Goal: Task Accomplishment & Management: Manage account settings

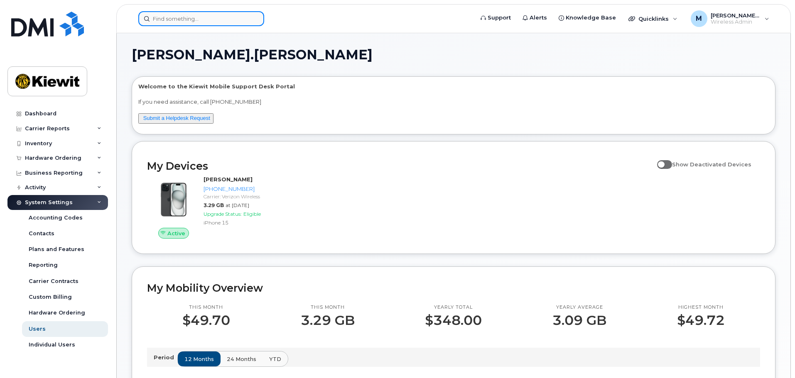
click at [205, 21] on input at bounding box center [201, 18] width 126 height 15
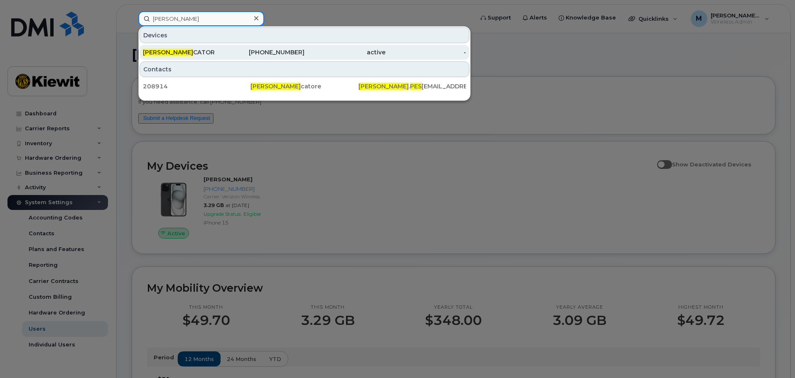
type input "joseph pes"
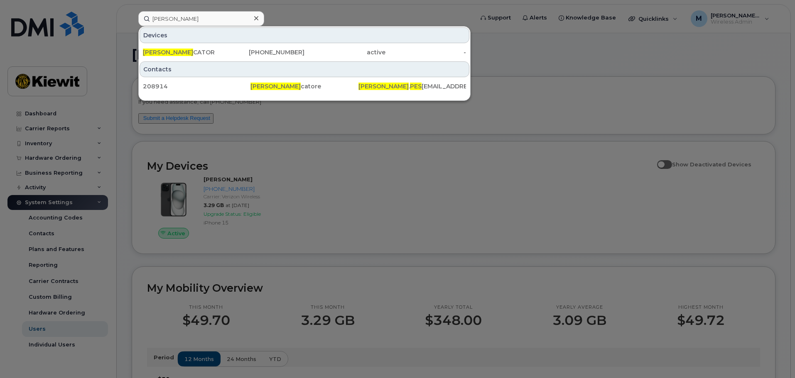
drag, startPoint x: 188, startPoint y: 48, endPoint x: 193, endPoint y: 95, distance: 46.8
click at [188, 48] on div "JOSEPH PES CATOR" at bounding box center [183, 52] width 81 height 15
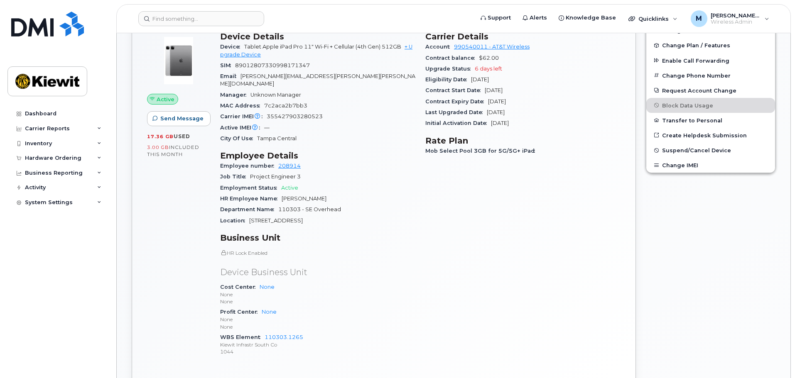
scroll to position [332, 0]
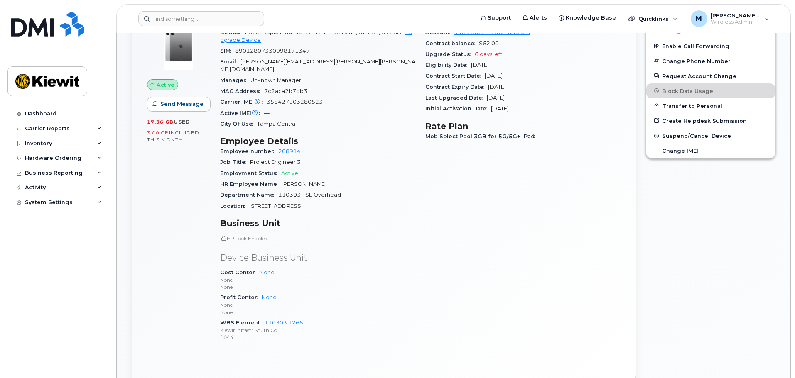
click at [705, 225] on div "Edit Device / Employee Add Roaming Package Change SIM Card Change Plan / Featur…" at bounding box center [711, 181] width 140 height 421
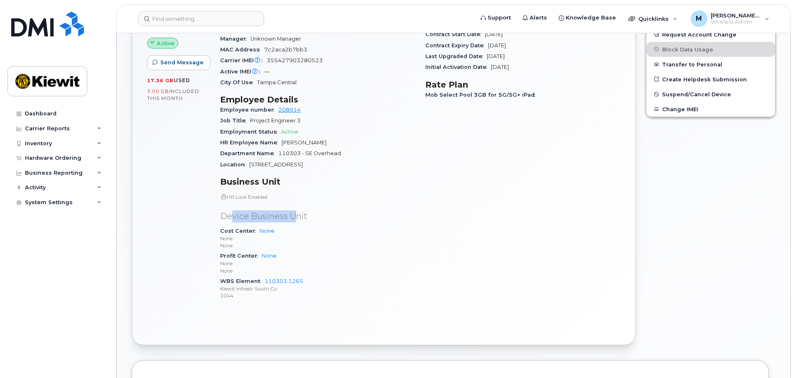
drag, startPoint x: 246, startPoint y: 212, endPoint x: 292, endPoint y: 214, distance: 46.6
click at [292, 214] on p "Device Business Unit" at bounding box center [317, 217] width 195 height 12
click at [321, 320] on div "Active Send Message 17.36 GB  used 3.00 GB  included this month Device Details …" at bounding box center [384, 156] width 504 height 377
click at [276, 278] on link "110303.1265" at bounding box center [284, 281] width 39 height 6
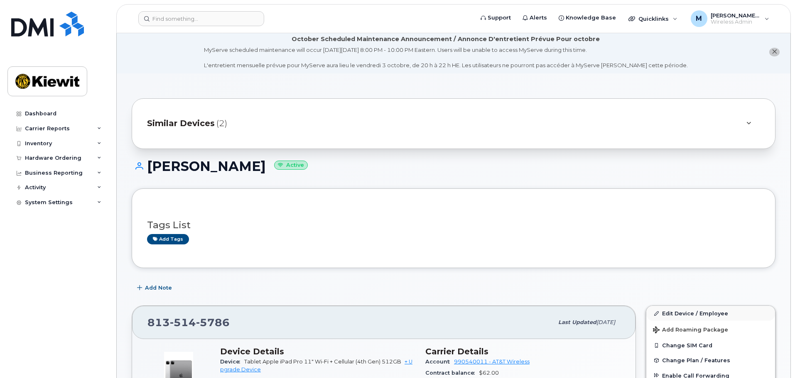
scroll to position [0, 0]
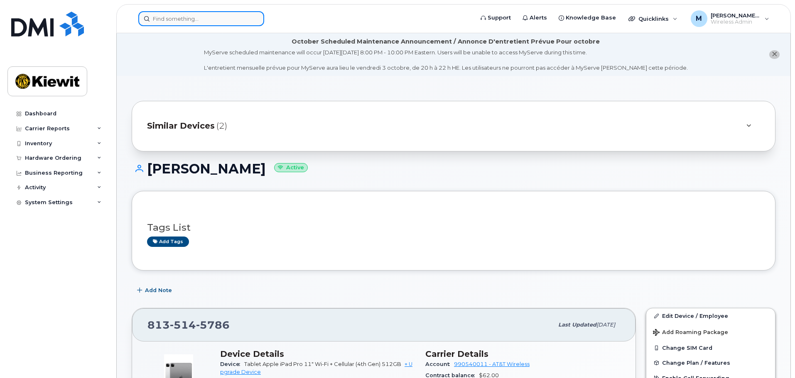
click at [199, 20] on input at bounding box center [201, 18] width 126 height 15
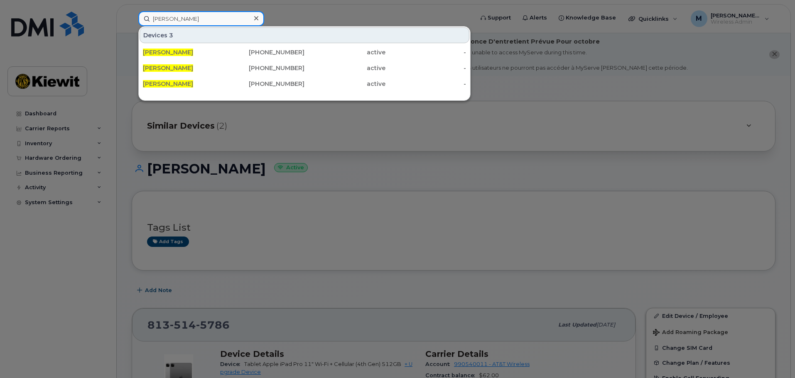
drag, startPoint x: 201, startPoint y: 20, endPoint x: 66, endPoint y: 15, distance: 135.1
click at [132, 15] on div "mack horton Devices 3 MACK HORTON 337-605-0446 active - MACK HORTON 903-715-903…" at bounding box center [303, 18] width 343 height 15
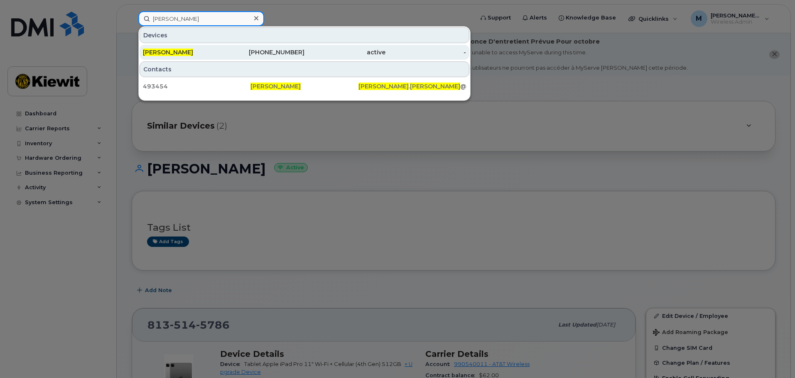
type input "mackenzie horton"
click at [229, 51] on div "[PHONE_NUMBER]" at bounding box center [264, 52] width 81 height 8
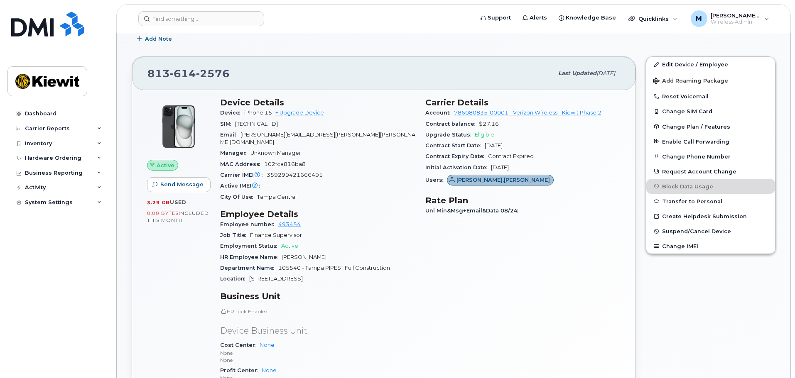
scroll to position [166, 0]
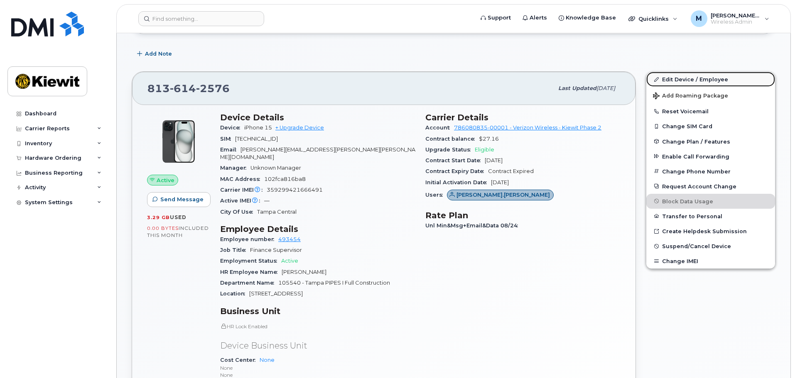
click at [677, 82] on link "Edit Device / Employee" at bounding box center [710, 79] width 129 height 15
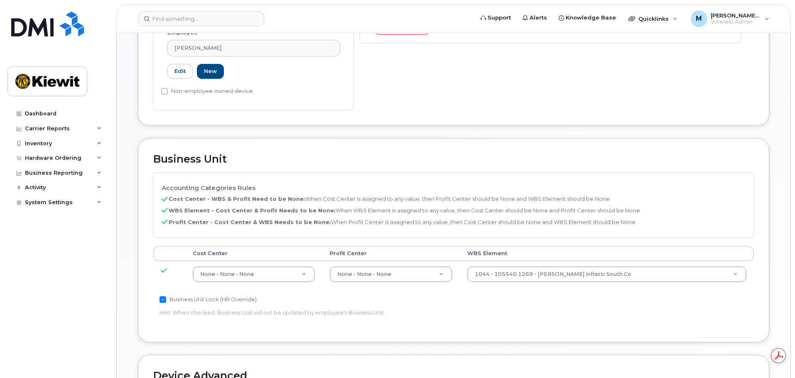
scroll to position [332, 0]
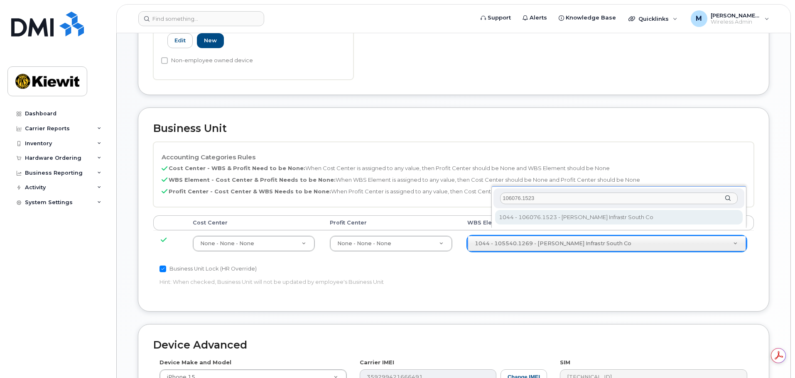
type input "106076.1523"
type input "29969090"
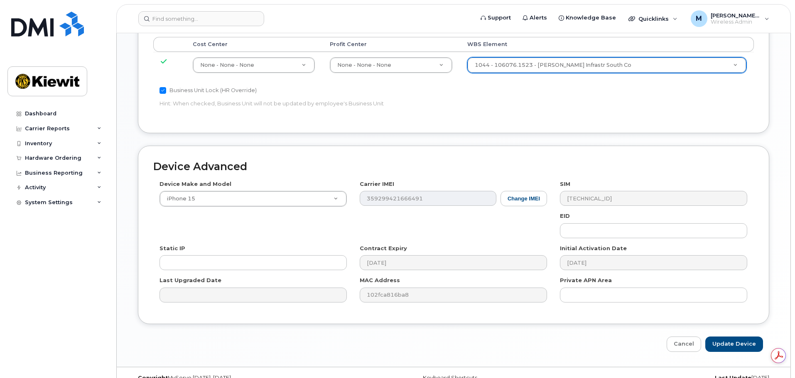
scroll to position [518, 0]
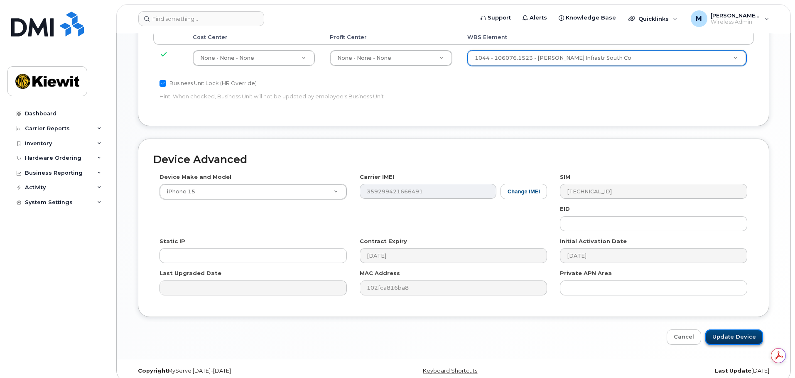
click at [737, 330] on input "Update Device" at bounding box center [734, 337] width 58 height 15
type input "Saving..."
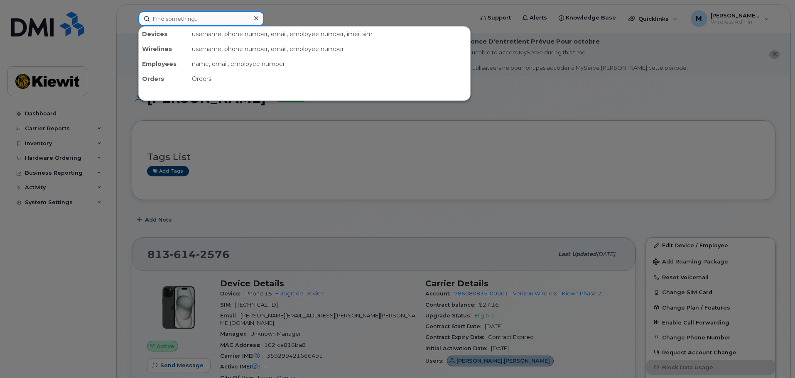
click at [189, 18] on input at bounding box center [201, 18] width 126 height 15
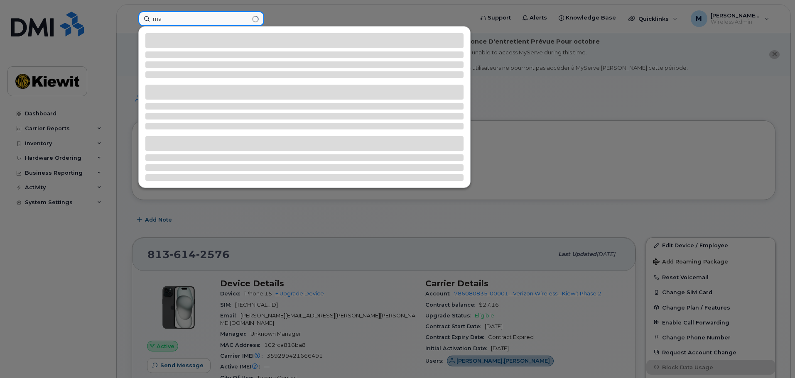
type input "m"
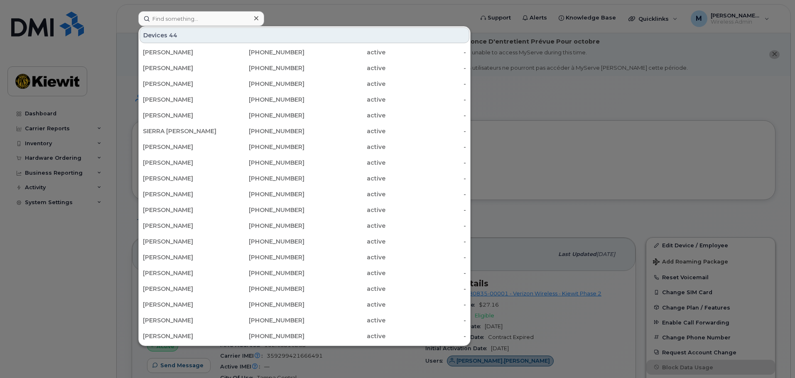
click at [612, 211] on div at bounding box center [397, 189] width 795 height 378
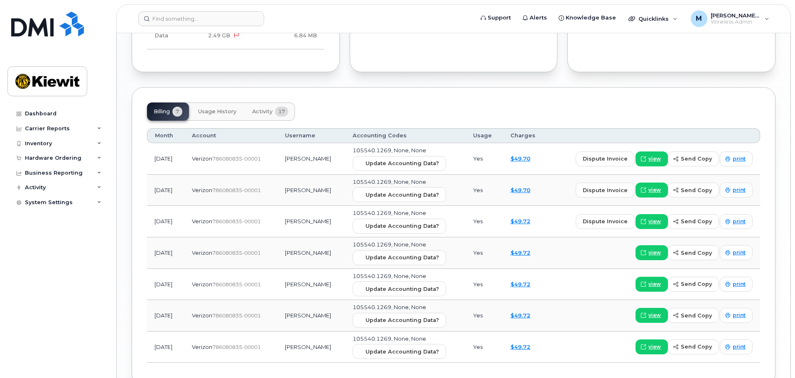
scroll to position [938, 0]
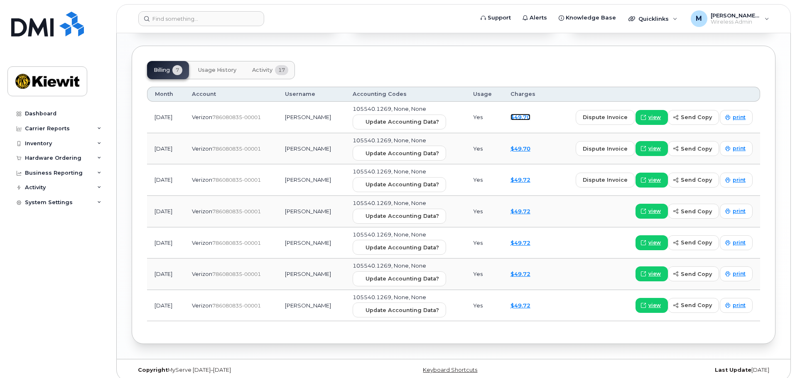
click at [531, 114] on link "$49.70" at bounding box center [521, 117] width 20 height 7
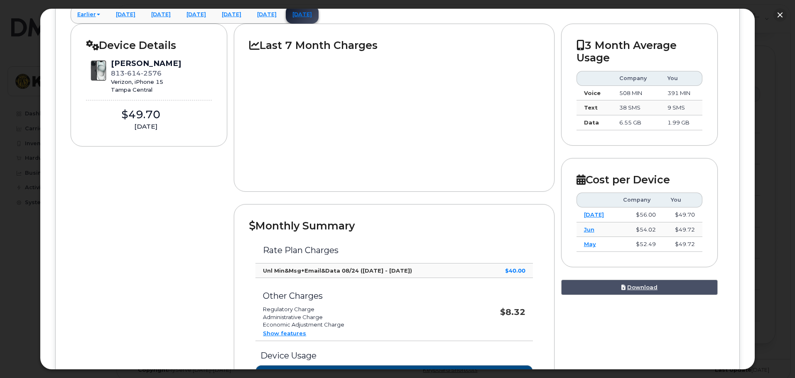
scroll to position [91, 0]
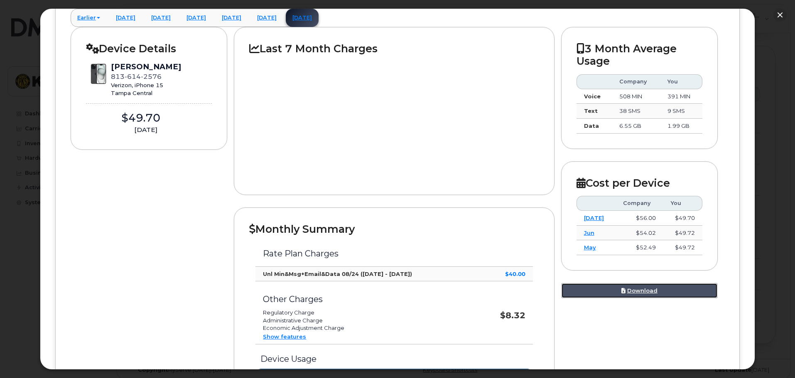
click at [633, 296] on link "Download" at bounding box center [639, 290] width 157 height 15
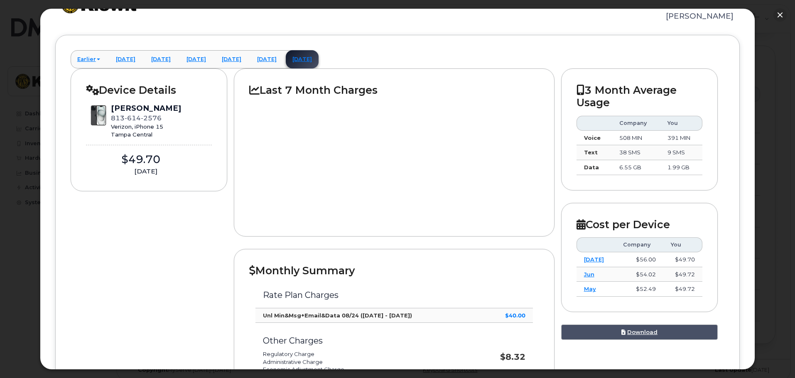
scroll to position [7, 0]
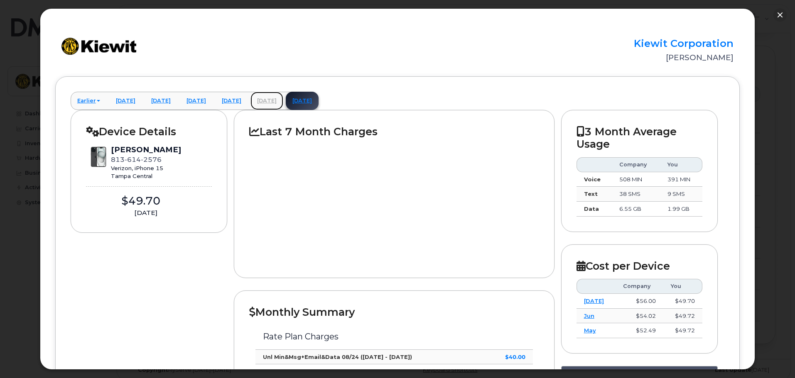
click at [283, 101] on link "[DATE]" at bounding box center [267, 101] width 33 height 18
click at [248, 103] on link "[DATE]" at bounding box center [231, 101] width 33 height 18
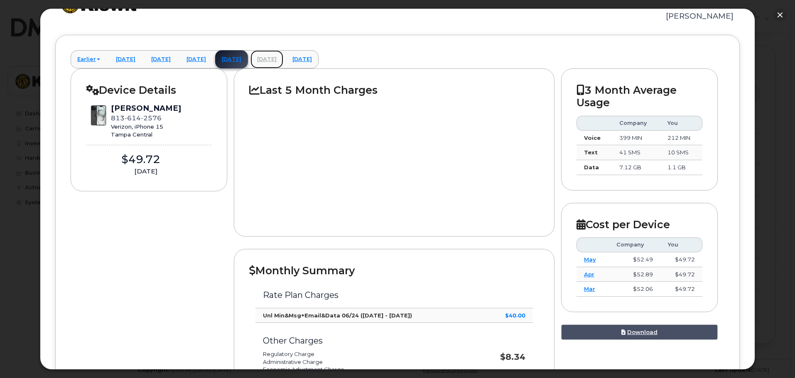
click at [283, 58] on link "[DATE]" at bounding box center [267, 59] width 33 height 18
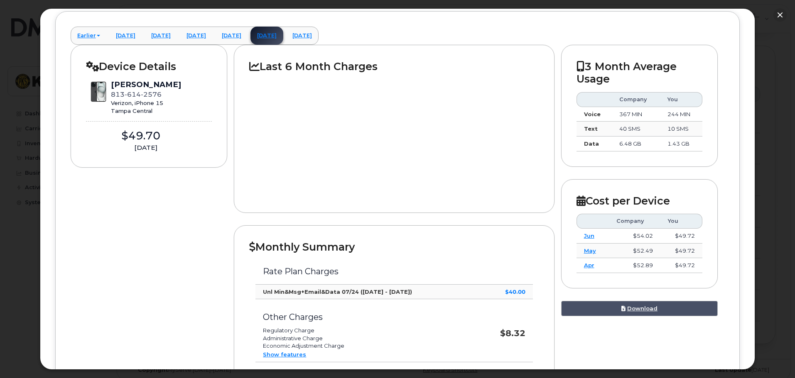
scroll to position [0, 0]
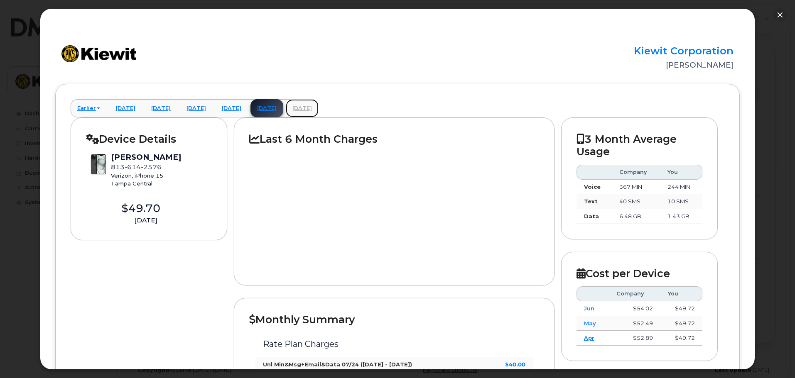
click at [319, 115] on link "[DATE]" at bounding box center [302, 108] width 33 height 18
click at [584, 308] on link "Jul" at bounding box center [594, 308] width 20 height 7
click at [319, 108] on link "August 2025" at bounding box center [302, 108] width 33 height 18
click at [584, 309] on link "Jul" at bounding box center [594, 308] width 20 height 7
click at [778, 15] on button "button" at bounding box center [780, 14] width 13 height 13
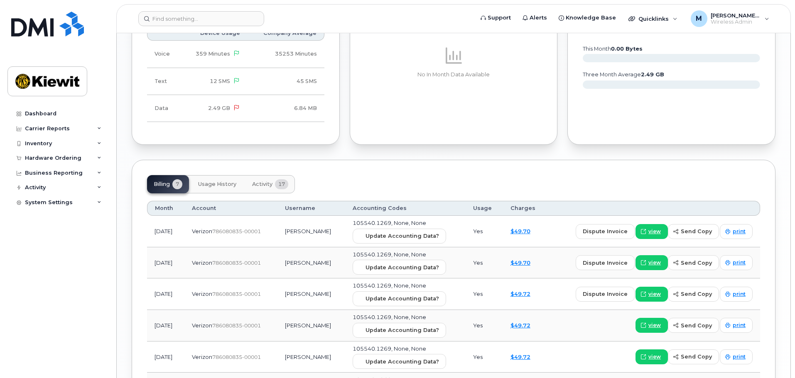
scroll to position [897, 0]
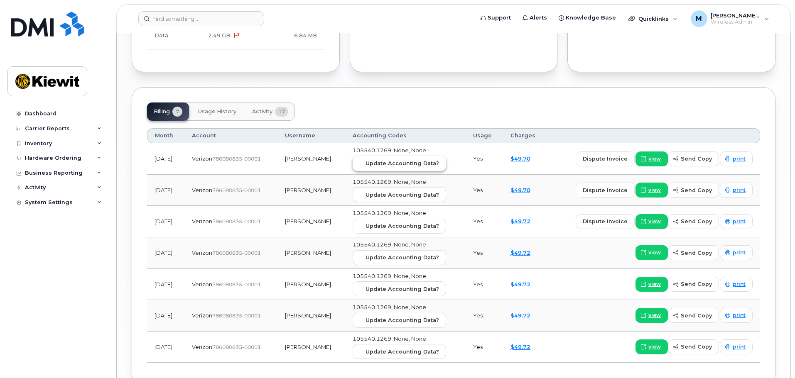
click at [434, 160] on span "Update Accounting Data?" at bounding box center [403, 164] width 74 height 8
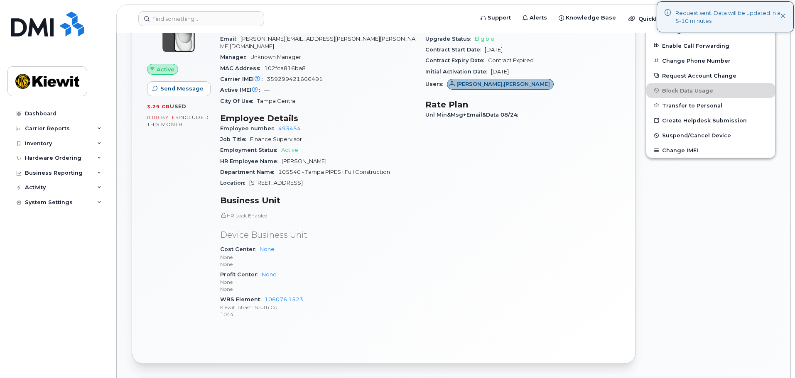
scroll to position [273, 0]
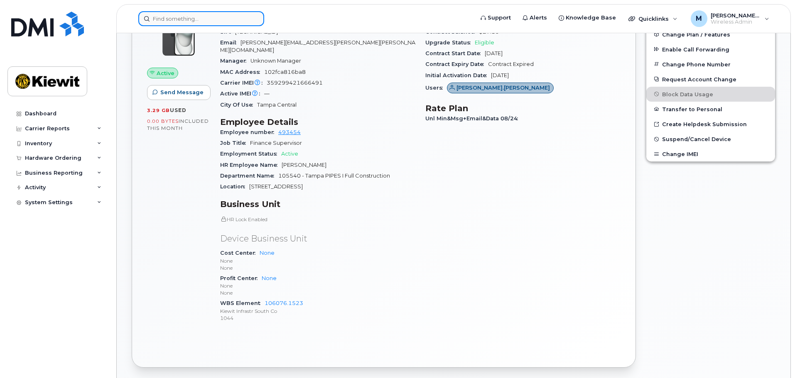
click at [195, 20] on input at bounding box center [201, 18] width 126 height 15
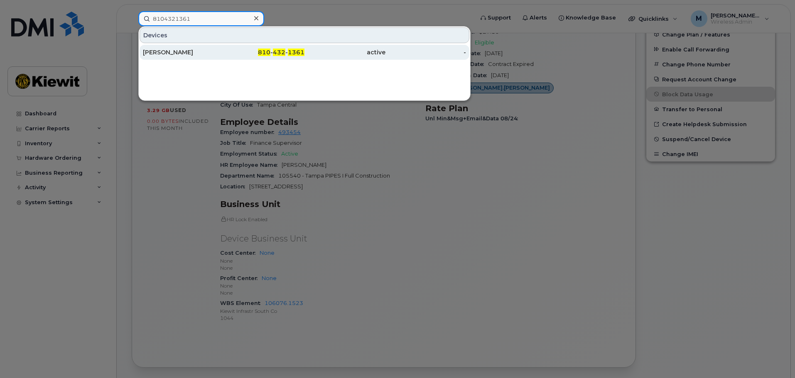
type input "8104321361"
click at [208, 52] on div "[PERSON_NAME]" at bounding box center [183, 52] width 81 height 8
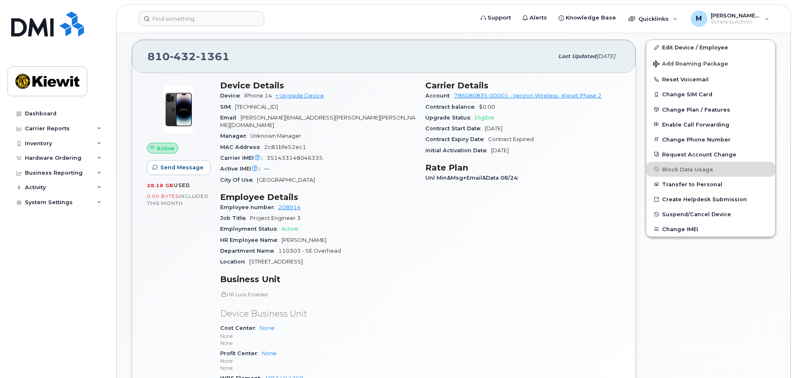
scroll to position [208, 0]
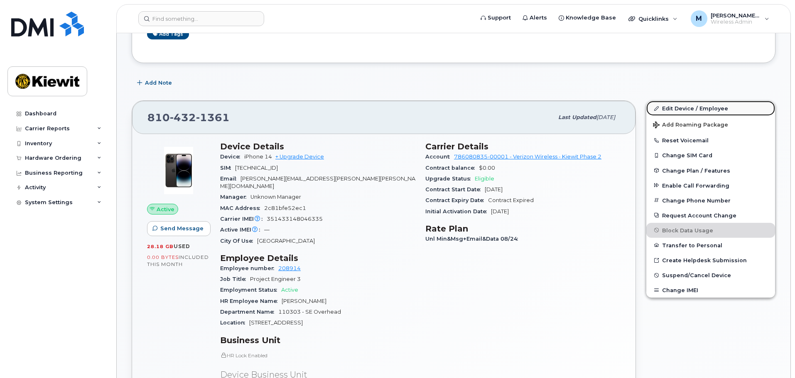
click at [691, 111] on link "Edit Device / Employee" at bounding box center [710, 108] width 129 height 15
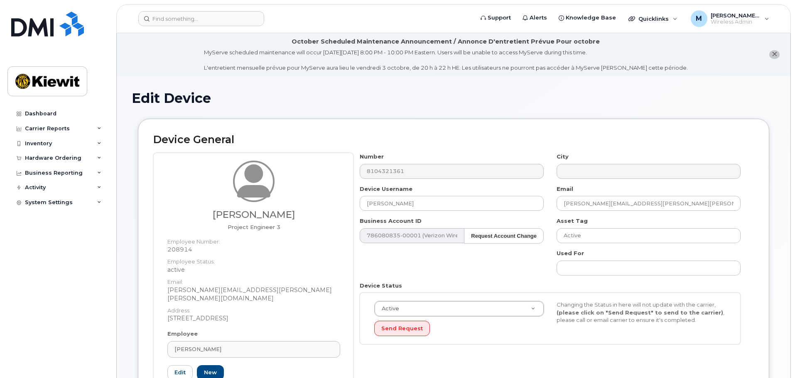
click at [775, 54] on icon "close notification" at bounding box center [774, 54] width 5 height 5
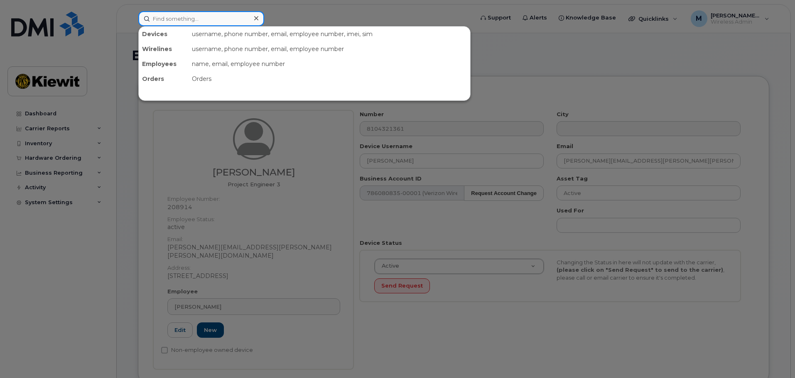
click at [220, 19] on input at bounding box center [201, 18] width 126 height 15
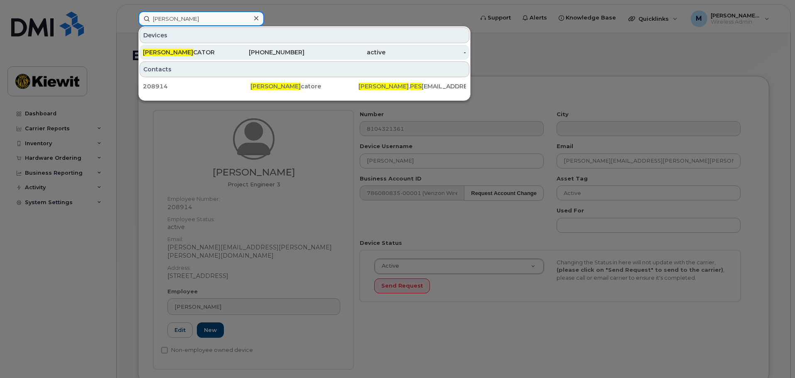
type input "joseph pes"
click at [194, 55] on div "JOSEPH PES CATOR" at bounding box center [183, 52] width 81 height 8
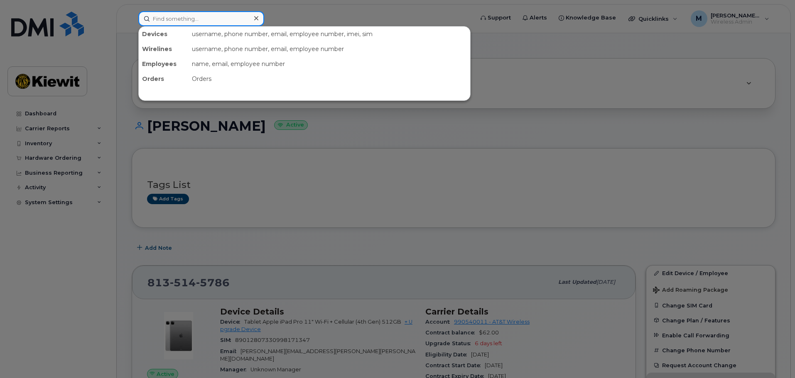
click at [180, 21] on input at bounding box center [201, 18] width 126 height 15
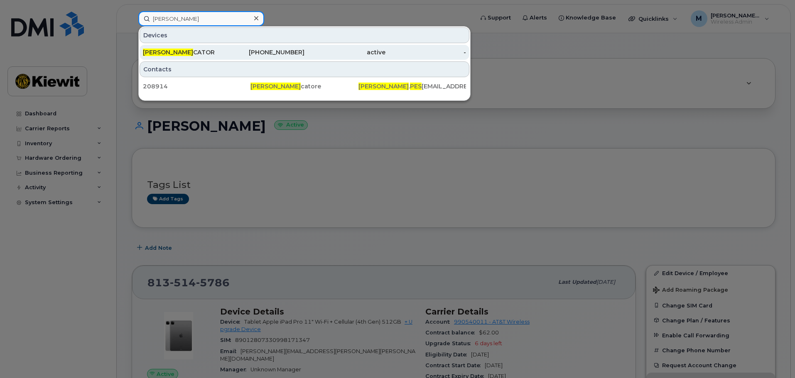
type input "[PERSON_NAME]"
click at [194, 49] on div "[PERSON_NAME] PES [PERSON_NAME]" at bounding box center [183, 52] width 81 height 8
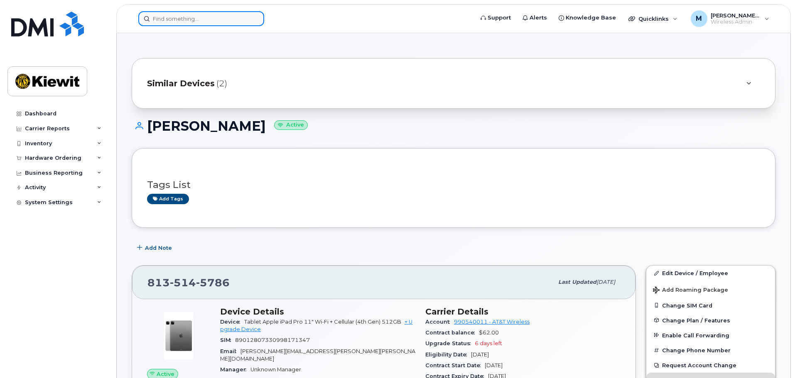
click at [185, 23] on input at bounding box center [201, 18] width 126 height 15
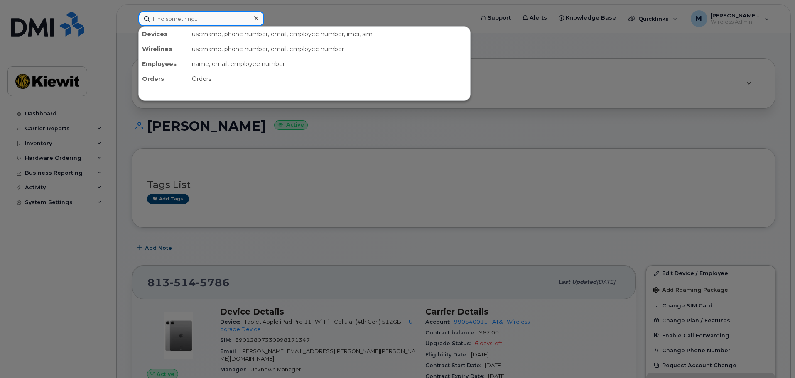
type input "j"
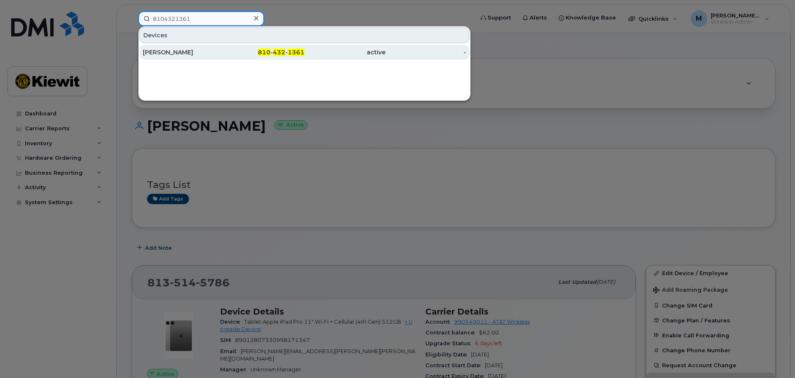
type input "8104321361"
click at [194, 52] on div "[PERSON_NAME]" at bounding box center [183, 52] width 81 height 8
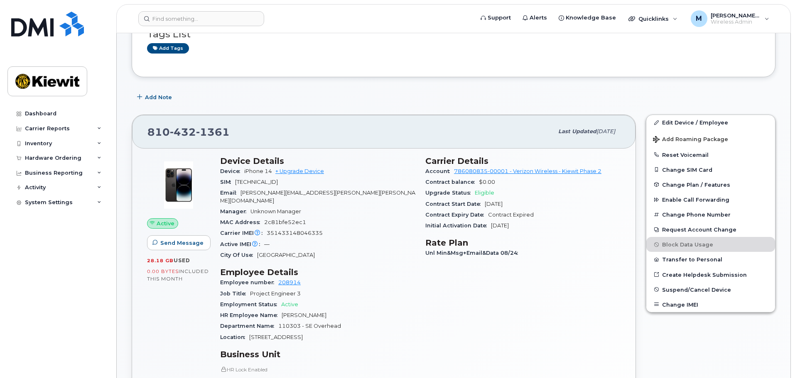
scroll to position [69, 0]
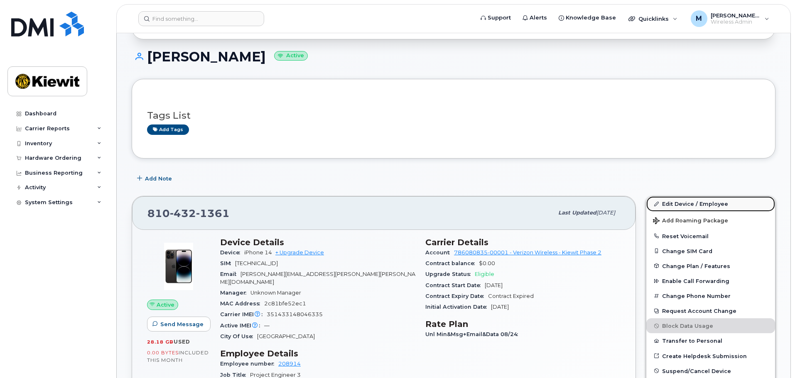
click at [681, 204] on link "Edit Device / Employee" at bounding box center [710, 204] width 129 height 15
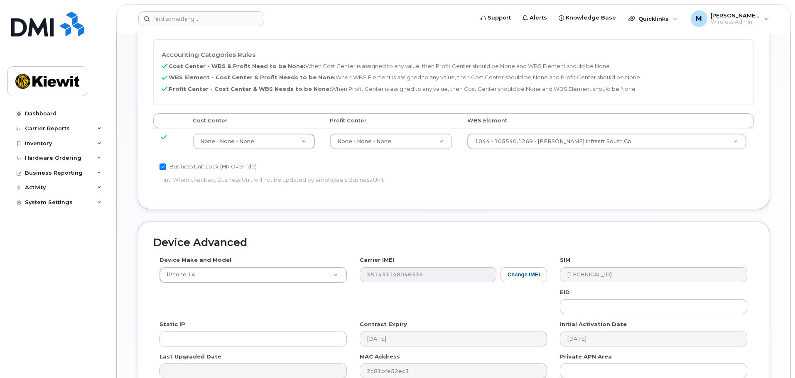
scroll to position [415, 0]
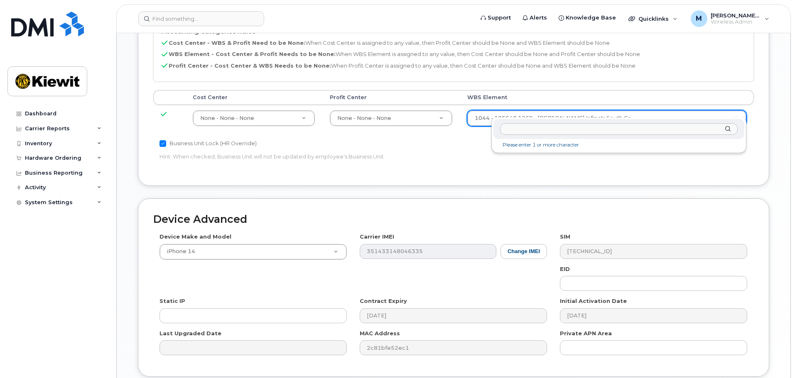
click at [518, 127] on input "text" at bounding box center [619, 129] width 238 height 12
type input "110303.1265"
type input "33441352"
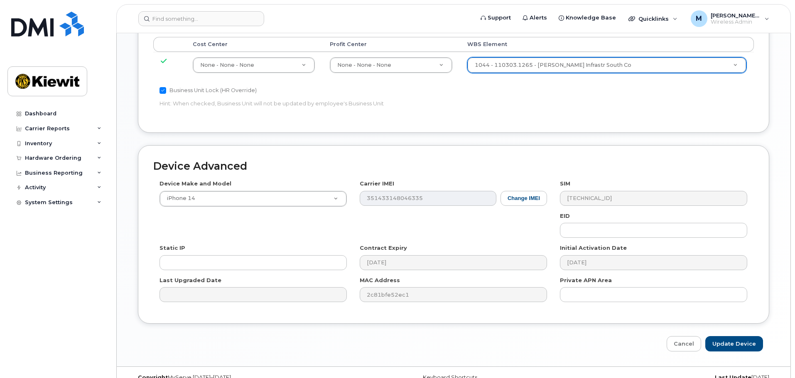
scroll to position [475, 0]
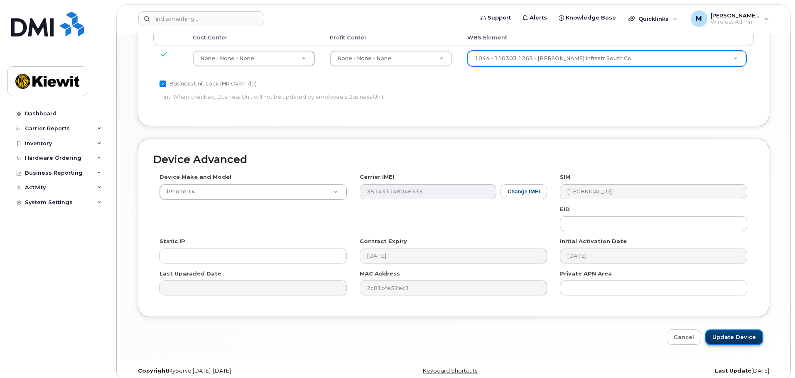
click at [725, 330] on input "Update Device" at bounding box center [734, 337] width 58 height 15
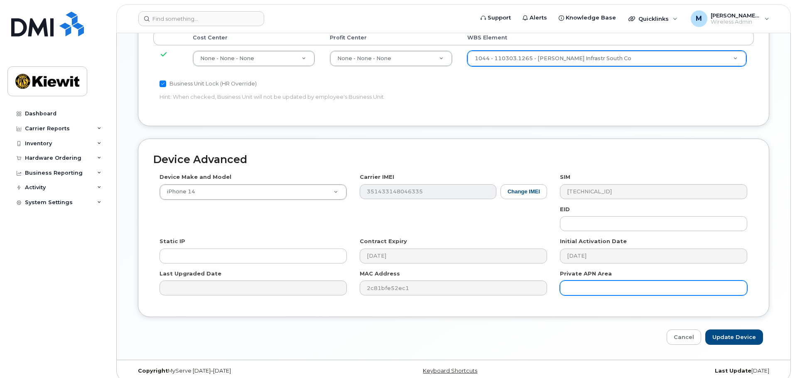
type input "Saving..."
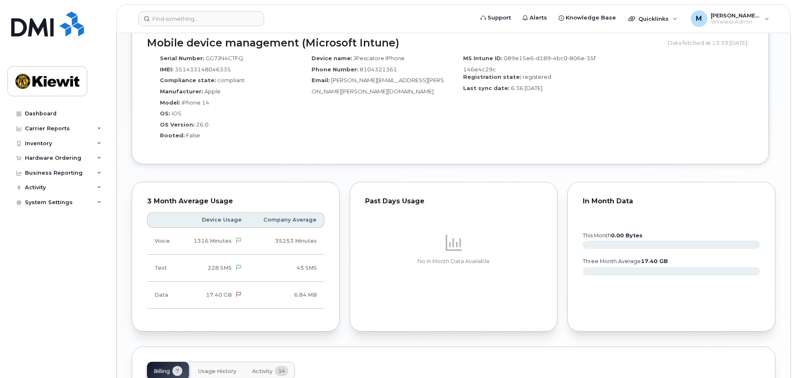
scroll to position [872, 0]
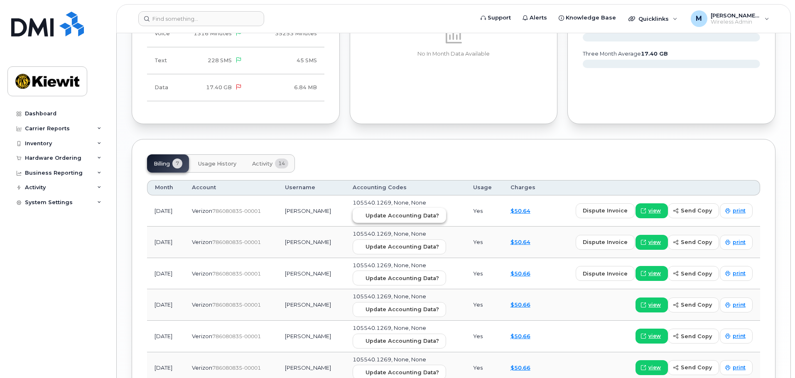
click at [431, 212] on span "Update Accounting Data?" at bounding box center [403, 216] width 74 height 8
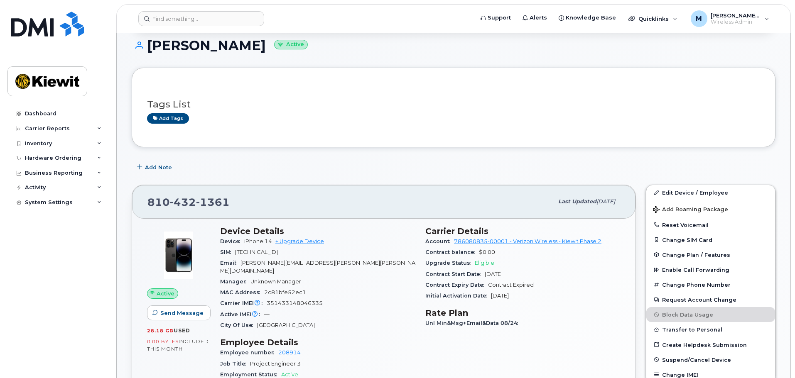
scroll to position [0, 0]
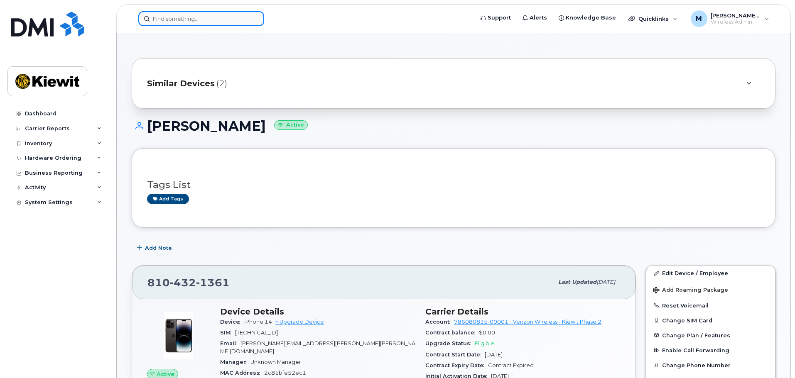
click at [197, 21] on input at bounding box center [201, 18] width 126 height 15
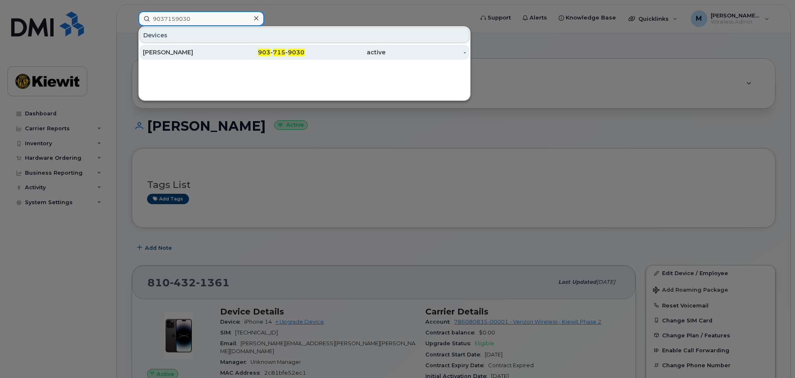
type input "9037159030"
click at [223, 51] on div "[PERSON_NAME]" at bounding box center [183, 52] width 81 height 8
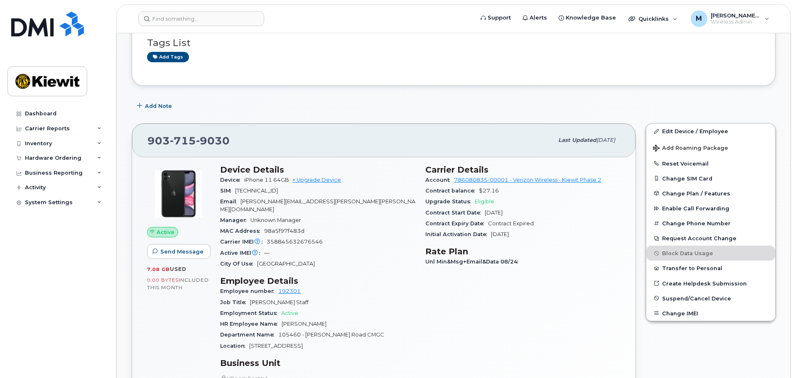
scroll to position [166, 0]
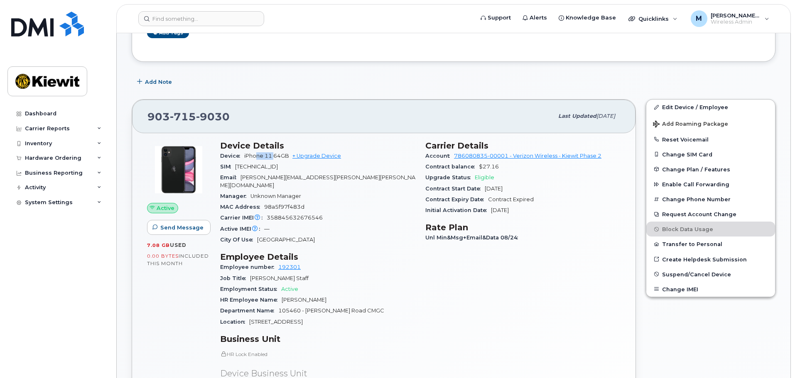
drag, startPoint x: 257, startPoint y: 156, endPoint x: 274, endPoint y: 158, distance: 17.2
click at [274, 158] on span "iPhone 11 64GB" at bounding box center [266, 156] width 45 height 6
click at [278, 167] on span "[TECHNICAL_ID]" at bounding box center [256, 167] width 43 height 6
click at [695, 103] on link "Edit Device / Employee" at bounding box center [710, 107] width 129 height 15
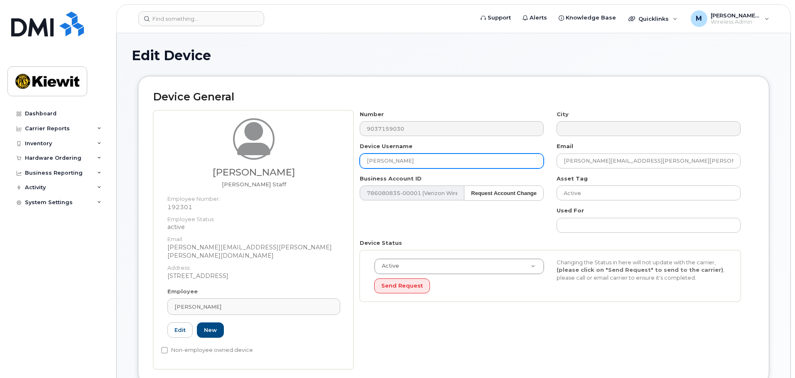
drag, startPoint x: 437, startPoint y: 161, endPoint x: 187, endPoint y: 161, distance: 250.1
click at [187, 161] on div "Christopher Mahoney-D'Orsi Foreman Staff Employee Number: 192301 Employee Statu…" at bounding box center [453, 240] width 601 height 259
click at [437, 221] on div "Number 9037159030 City Device Username Christopher Mahoney Email CHRISTOPHER.MA…" at bounding box center [551, 210] width 394 height 198
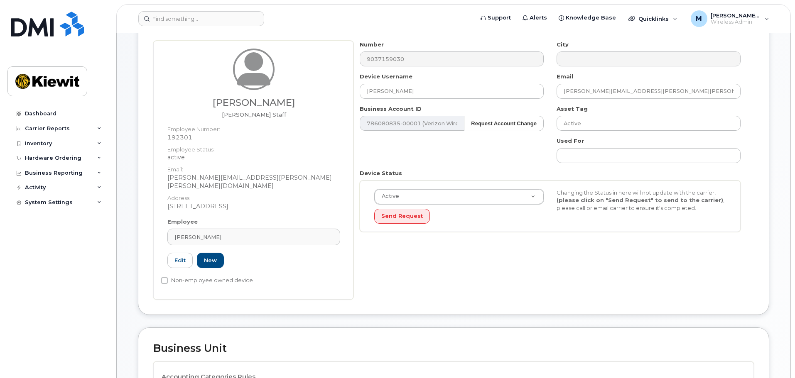
scroll to position [83, 0]
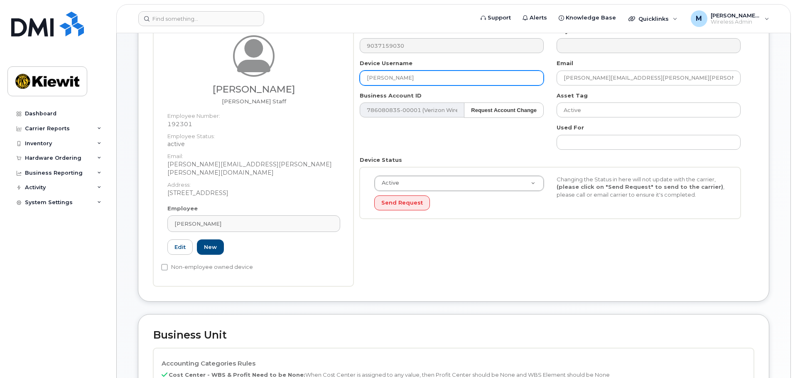
click at [430, 80] on input "Christopher Mahoney" at bounding box center [452, 78] width 184 height 15
type input "[PERSON_NAME]"
click at [457, 141] on div "Number 9037159030 City Device Username Christopher Mahoney-D'Orsi Email CHRISTO…" at bounding box center [551, 126] width 394 height 198
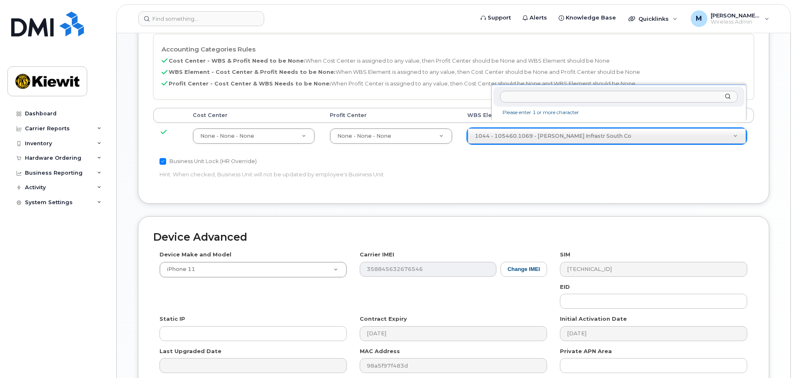
scroll to position [268, 0]
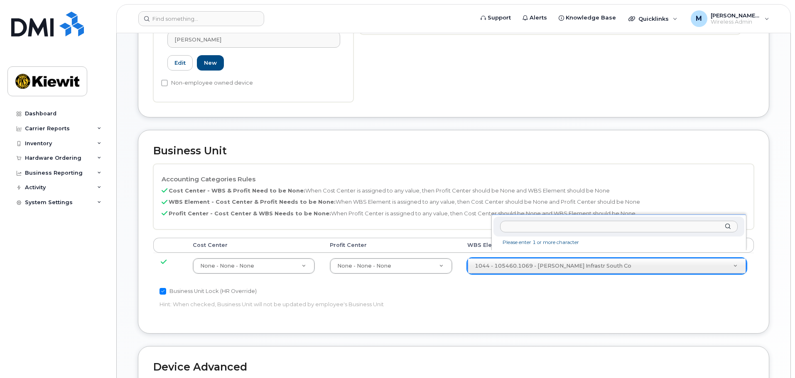
click at [544, 226] on input "text" at bounding box center [619, 227] width 238 height 12
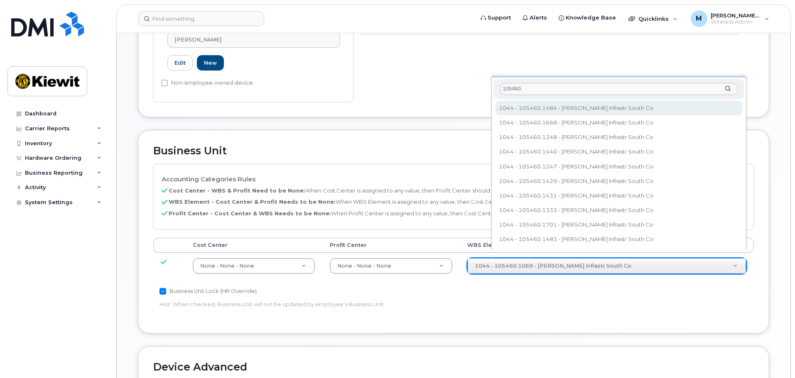
click at [536, 90] on input "105460." at bounding box center [619, 89] width 238 height 12
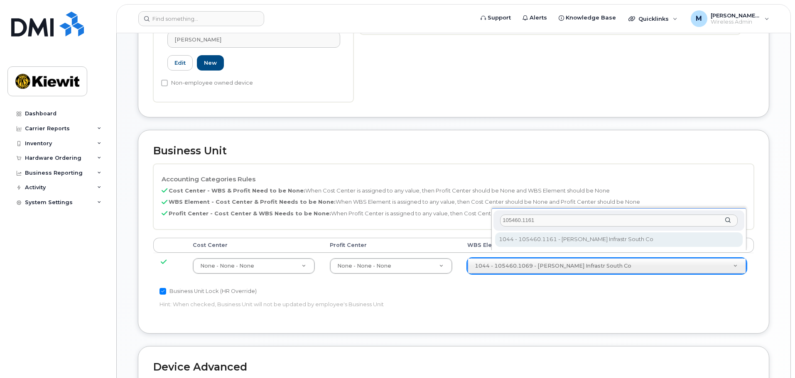
type input "105460.1161"
type input "29973874"
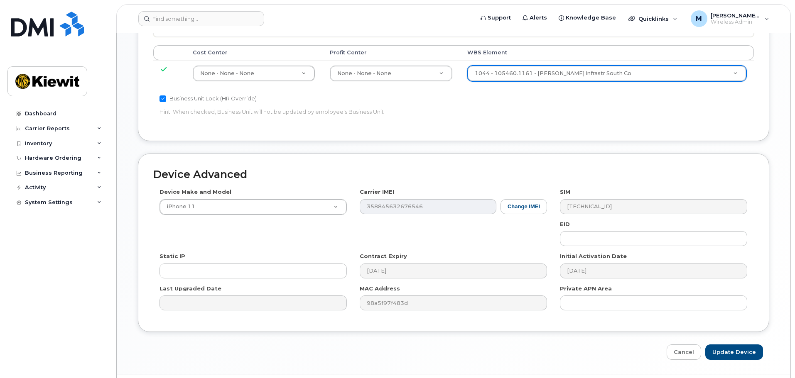
scroll to position [475, 0]
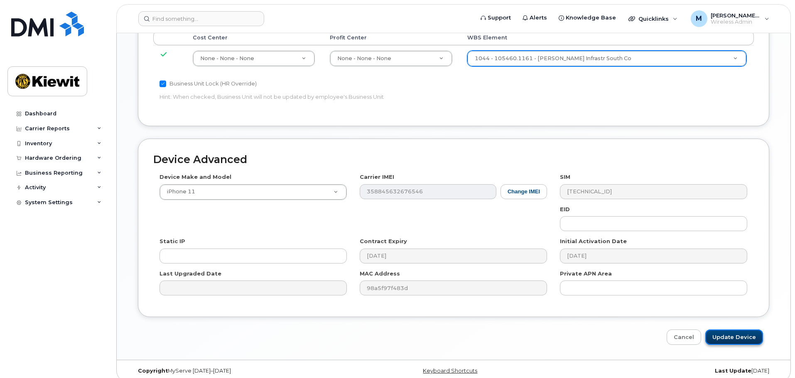
click at [730, 330] on input "Update Device" at bounding box center [734, 337] width 58 height 15
type input "Saving..."
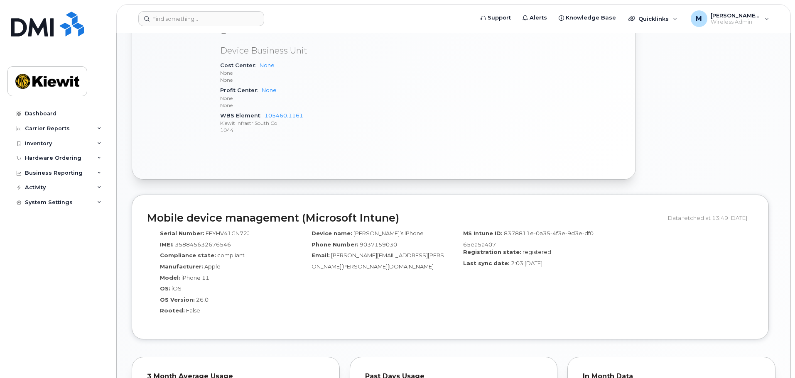
scroll to position [966, 0]
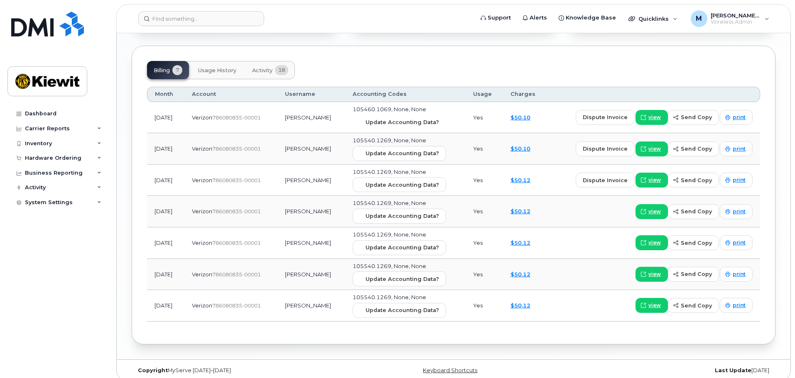
drag, startPoint x: 412, startPoint y: 113, endPoint x: 434, endPoint y: 39, distance: 78.1
click at [412, 118] on span "Update Accounting Data?" at bounding box center [403, 122] width 74 height 8
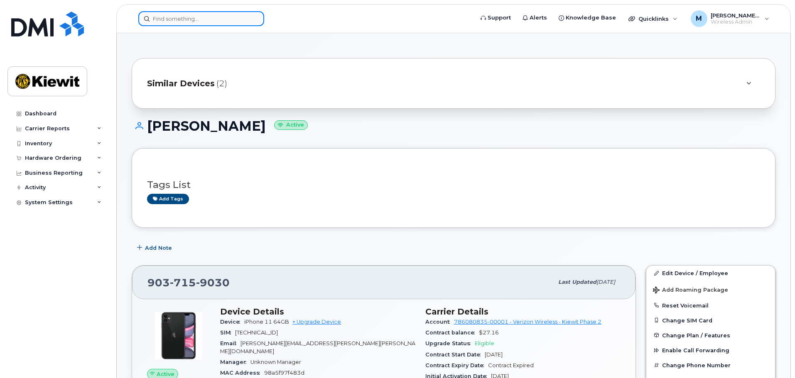
click at [174, 20] on input at bounding box center [201, 18] width 126 height 15
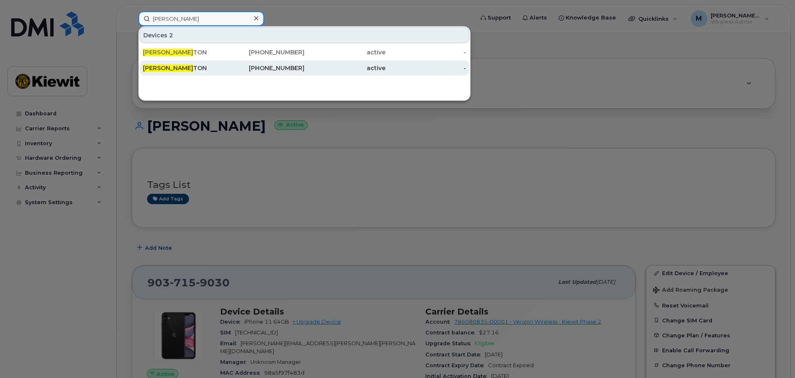
type input "mack hor"
click at [221, 71] on div "MACK HOR TON" at bounding box center [183, 68] width 81 height 8
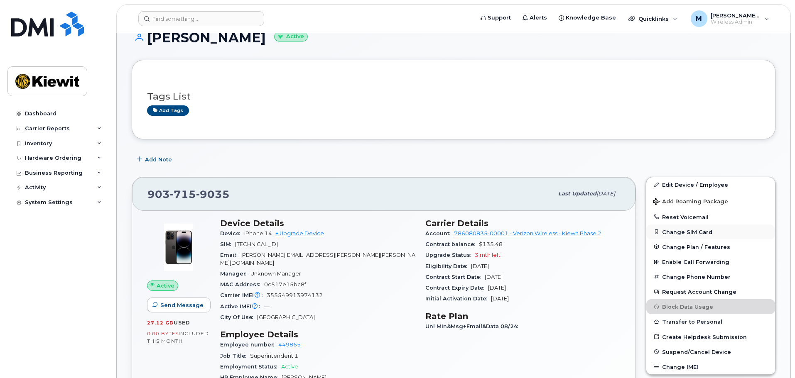
scroll to position [166, 0]
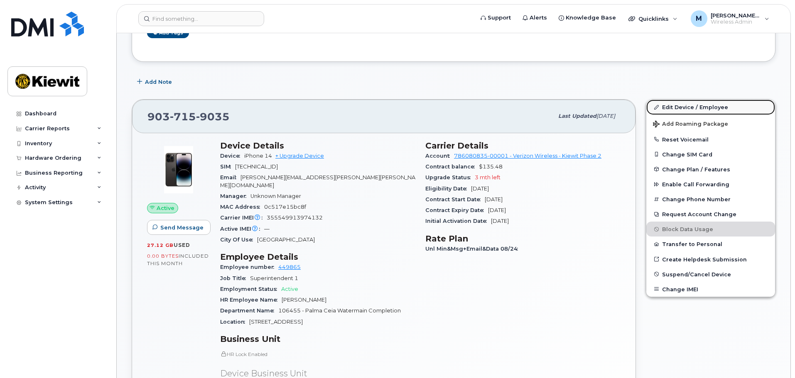
click at [710, 106] on link "Edit Device / Employee" at bounding box center [710, 107] width 129 height 15
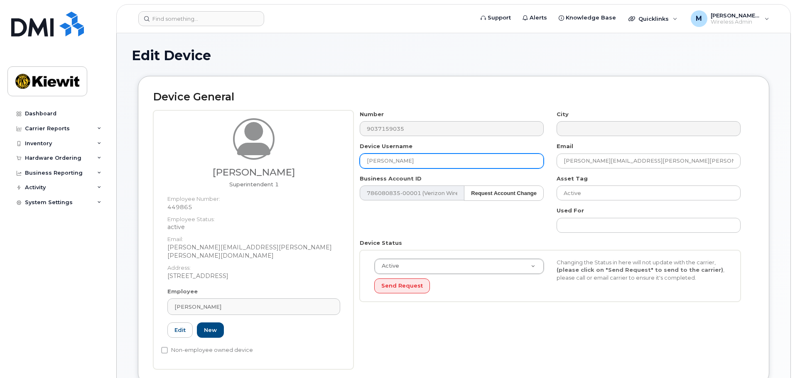
drag, startPoint x: 0, startPoint y: 0, endPoint x: 238, endPoint y: 170, distance: 292.2
click at [238, 170] on div "Lucas Gutshall Superintendent 1 Employee Number: 449865 Employee Status: active…" at bounding box center [453, 240] width 601 height 259
type input "z"
type input "Lucas Gutshall"
click at [438, 93] on h2 "Device General" at bounding box center [453, 97] width 601 height 12
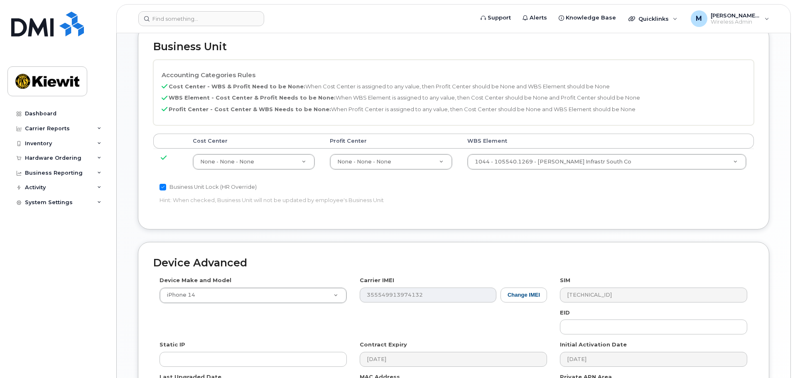
scroll to position [415, 0]
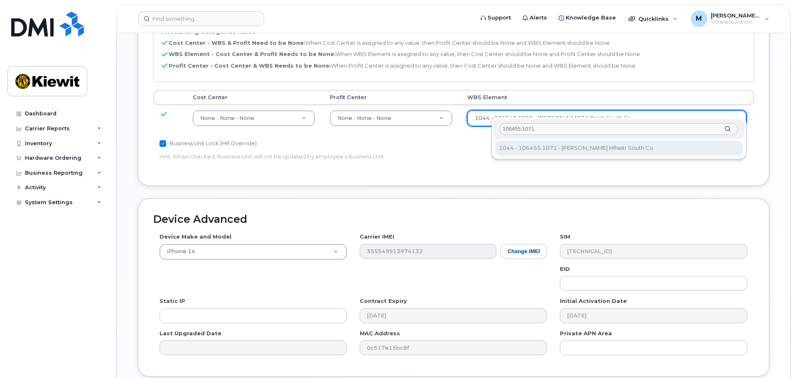
type input "106455.1071"
type input "35537822"
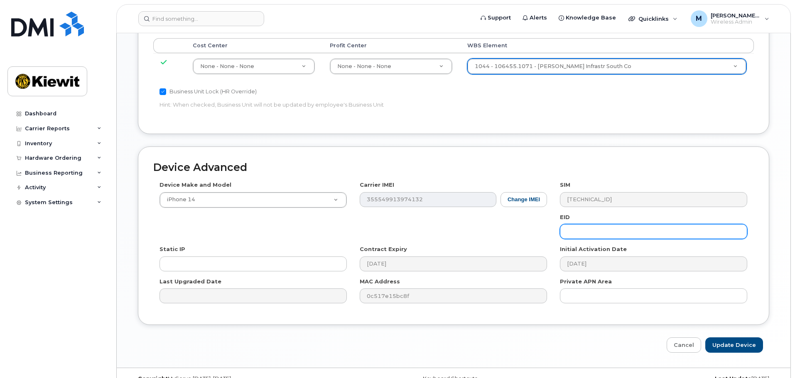
scroll to position [475, 0]
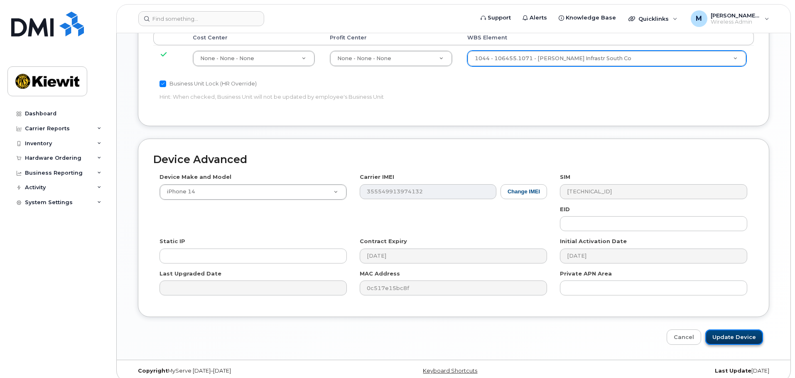
click at [737, 330] on input "Update Device" at bounding box center [734, 337] width 58 height 15
type input "Saving..."
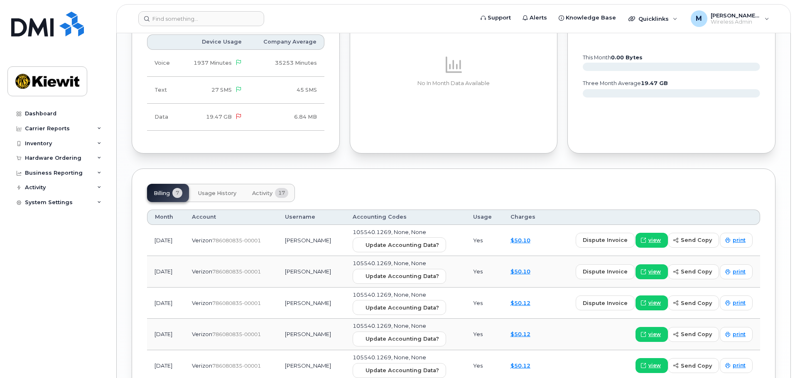
scroll to position [843, 0]
click at [403, 241] on span "Update Accounting Data?" at bounding box center [403, 245] width 74 height 8
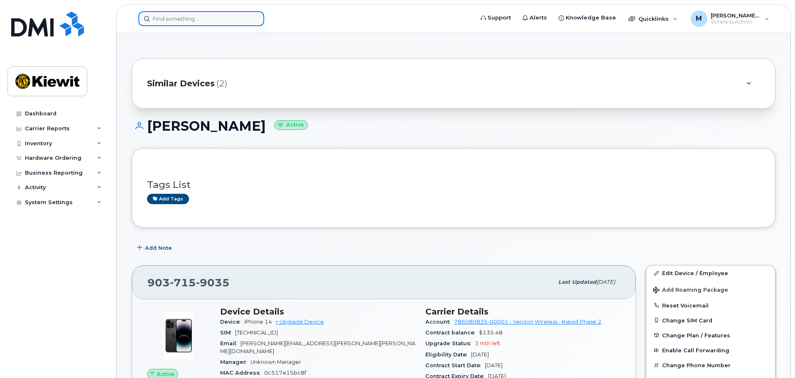
click at [170, 22] on input at bounding box center [201, 18] width 126 height 15
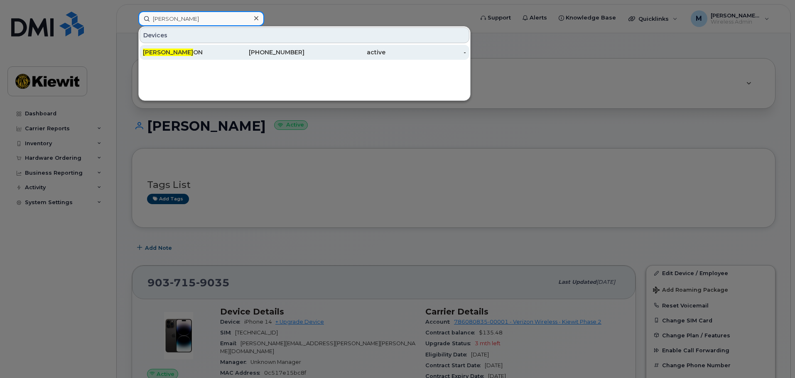
type input "[PERSON_NAME]"
click at [206, 55] on div "[PERSON_NAME] ON" at bounding box center [183, 52] width 81 height 8
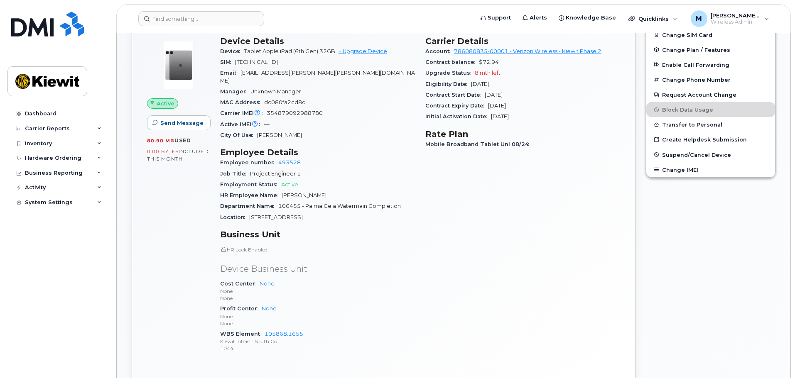
scroll to position [208, 0]
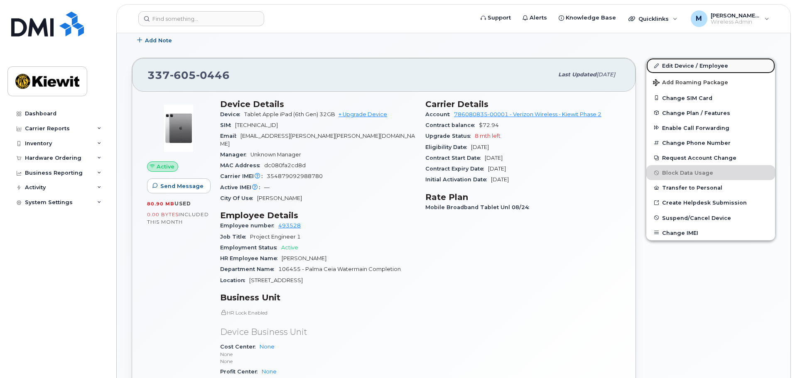
click at [697, 65] on link "Edit Device / Employee" at bounding box center [710, 65] width 129 height 15
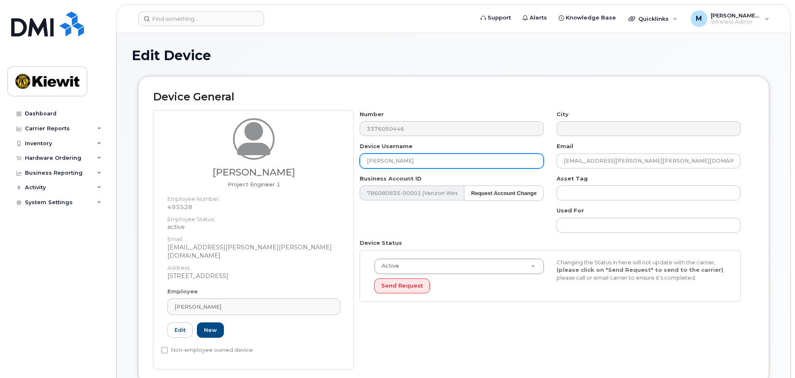
drag, startPoint x: 423, startPoint y: 162, endPoint x: 203, endPoint y: 168, distance: 219.9
click at [203, 168] on div "Haider Cortez Project Engineer 1 Employee Number: 493528 Employee Status: activ…" at bounding box center [453, 240] width 601 height 259
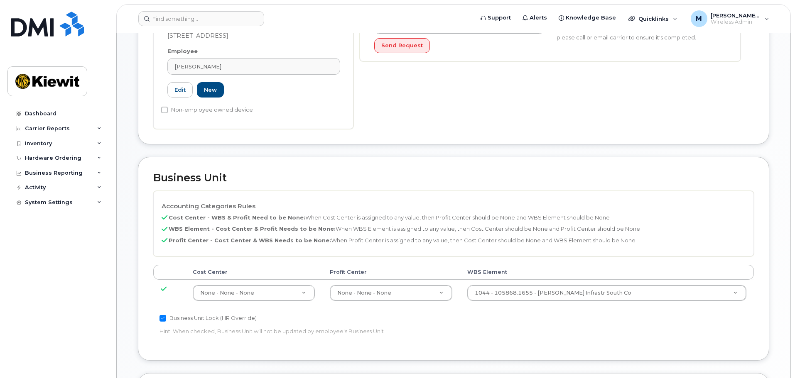
scroll to position [475, 0]
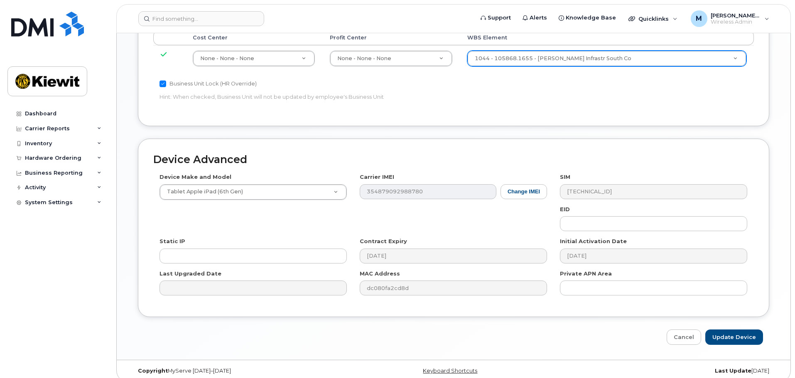
type input "Haider Cortez"
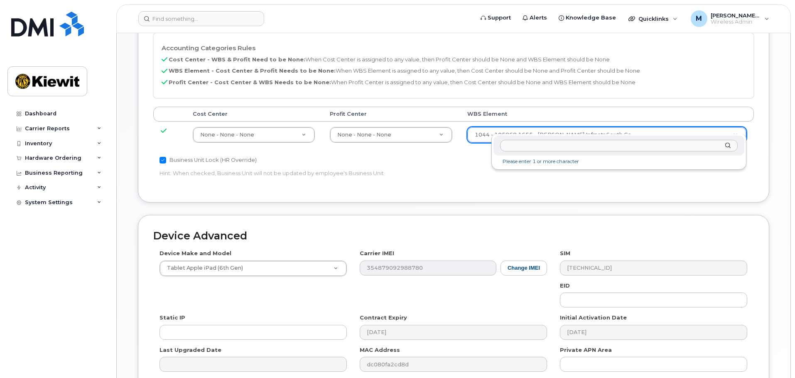
scroll to position [392, 0]
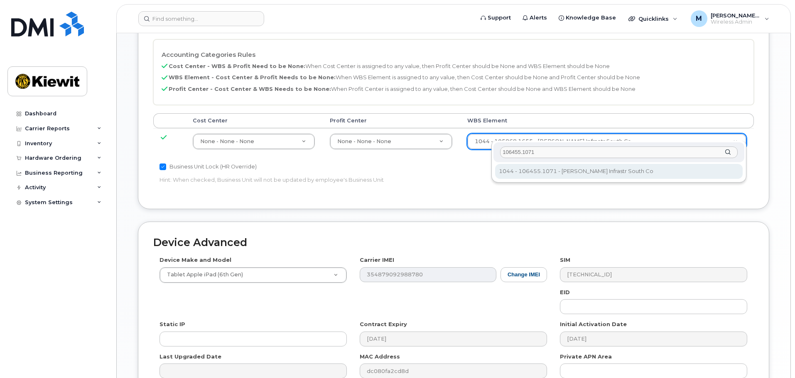
type input "106455.1071"
type input "35537822"
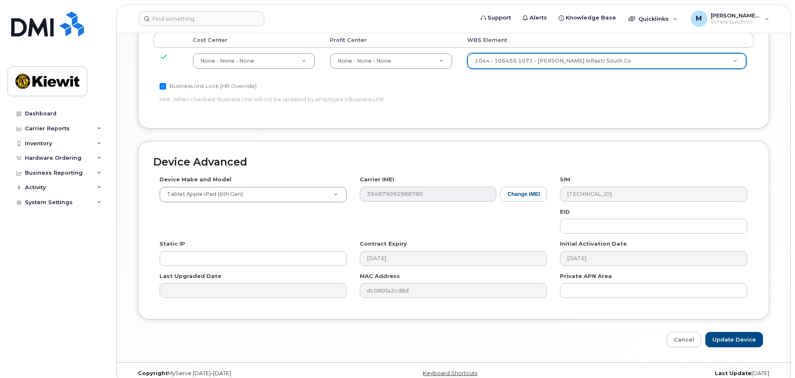
scroll to position [475, 0]
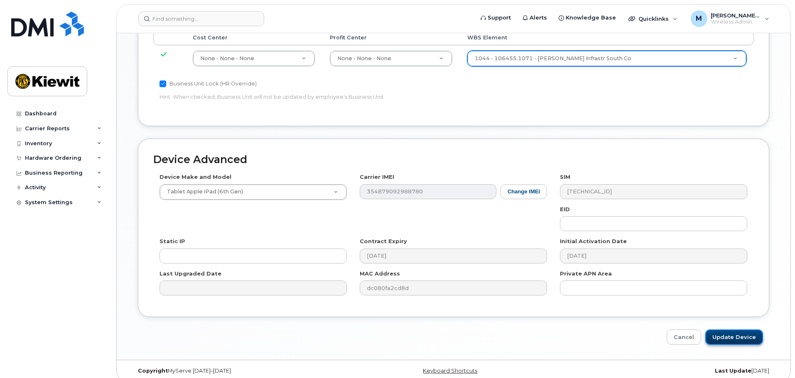
click at [724, 332] on input "Update Device" at bounding box center [734, 337] width 58 height 15
type input "Saving..."
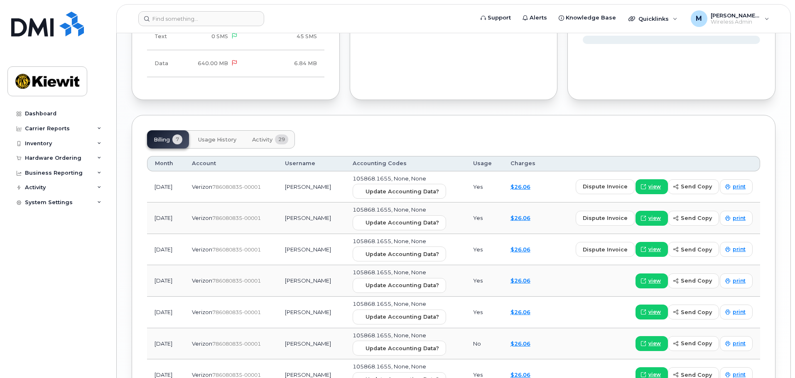
scroll to position [966, 0]
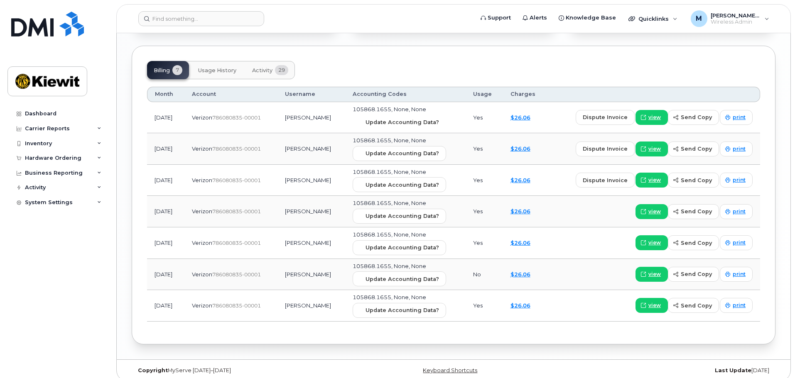
drag, startPoint x: 398, startPoint y: 114, endPoint x: 434, endPoint y: 35, distance: 86.5
click at [398, 118] on span "Update Accounting Data?" at bounding box center [403, 122] width 74 height 8
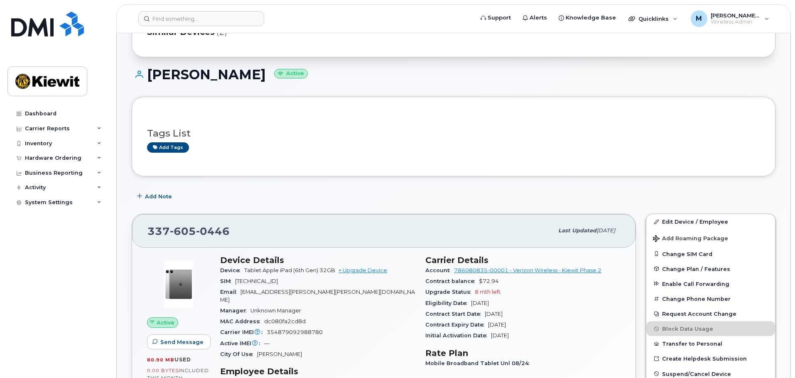
scroll to position [0, 0]
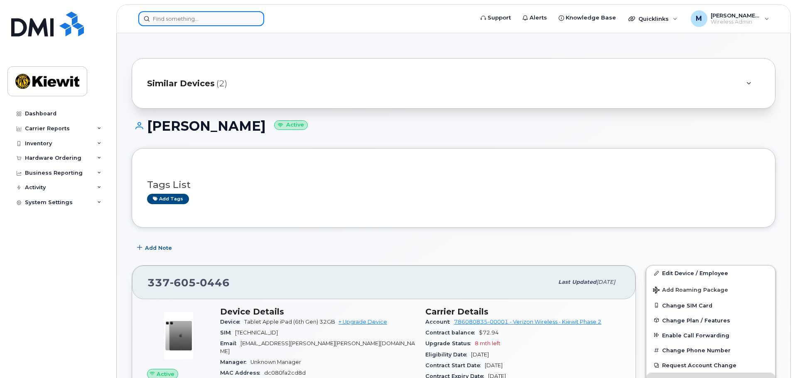
click at [181, 17] on input at bounding box center [201, 18] width 126 height 15
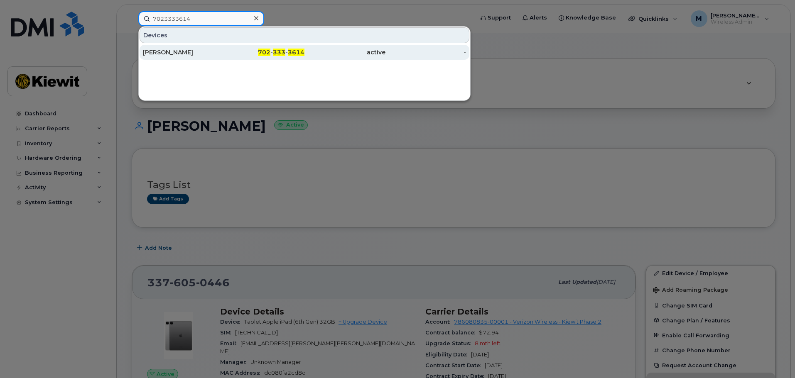
type input "7023333614"
click at [234, 49] on div "702 - 333 - 3614" at bounding box center [264, 52] width 81 height 8
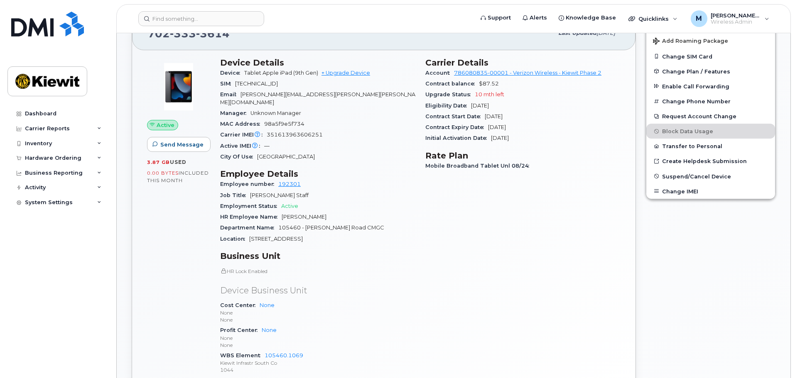
scroll to position [208, 0]
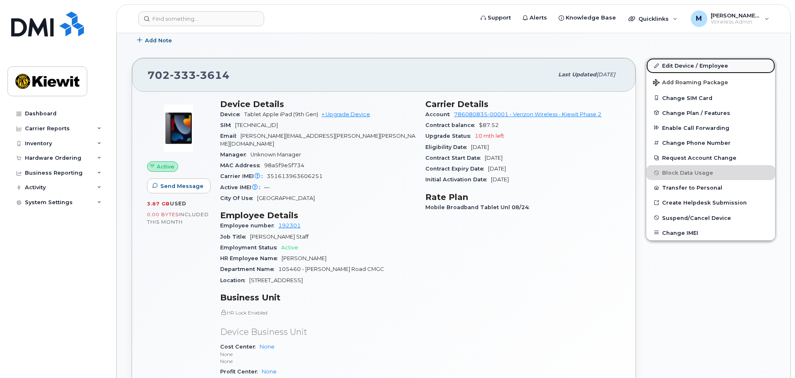
click at [669, 68] on link "Edit Device / Employee" at bounding box center [710, 65] width 129 height 15
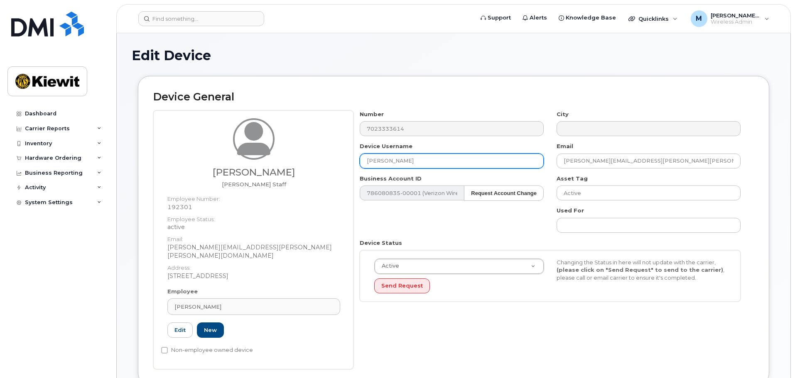
drag, startPoint x: 427, startPoint y: 162, endPoint x: 282, endPoint y: 165, distance: 145.0
click at [282, 165] on div "Christopher Mahoney-D'Orsi Foreman Staff Employee Number: 192301 Employee Statu…" at bounding box center [453, 240] width 601 height 259
type input "[PERSON_NAME]"
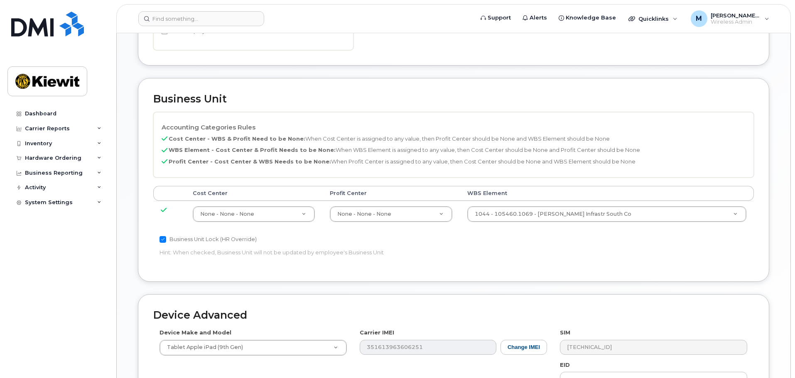
scroll to position [332, 0]
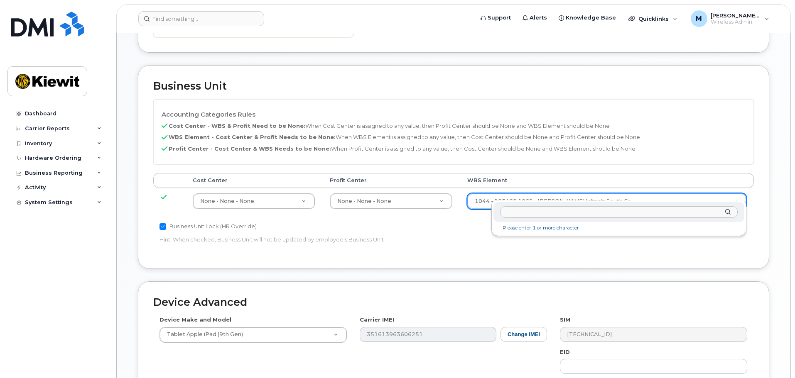
click at [555, 214] on input "text" at bounding box center [619, 212] width 238 height 12
type input "105460.1161"
type input "29973874"
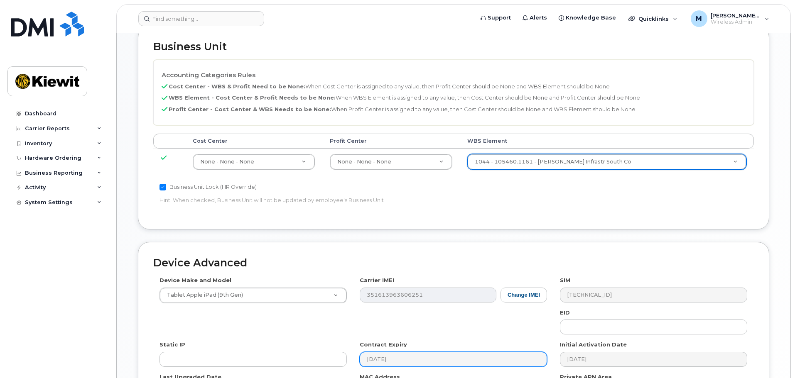
scroll to position [475, 0]
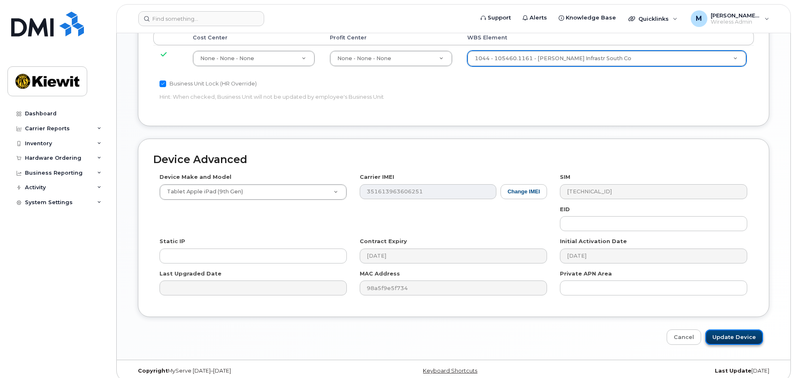
click at [730, 330] on input "Update Device" at bounding box center [734, 337] width 58 height 15
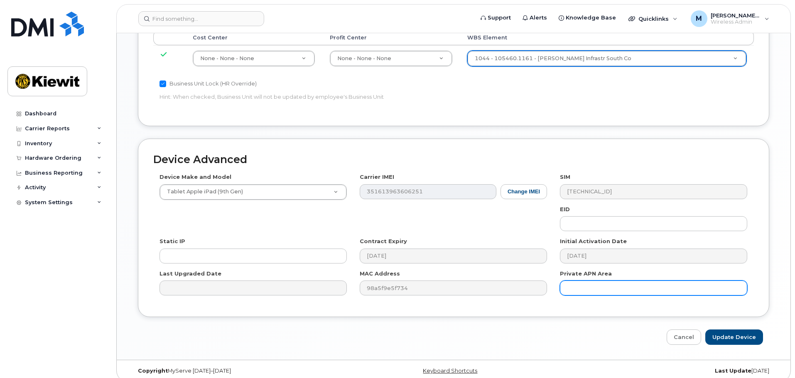
type input "Saving..."
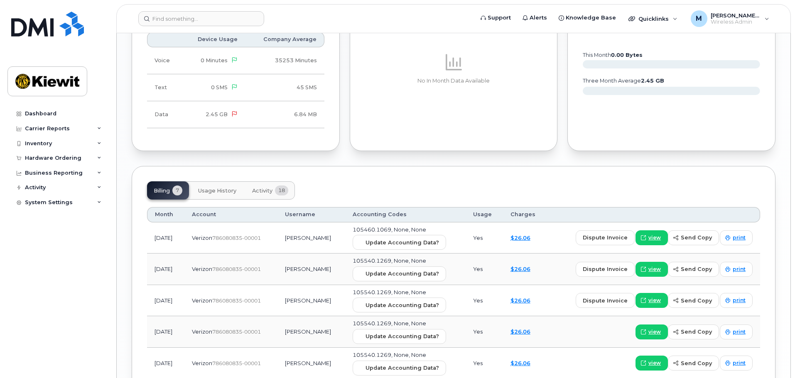
scroll to position [926, 0]
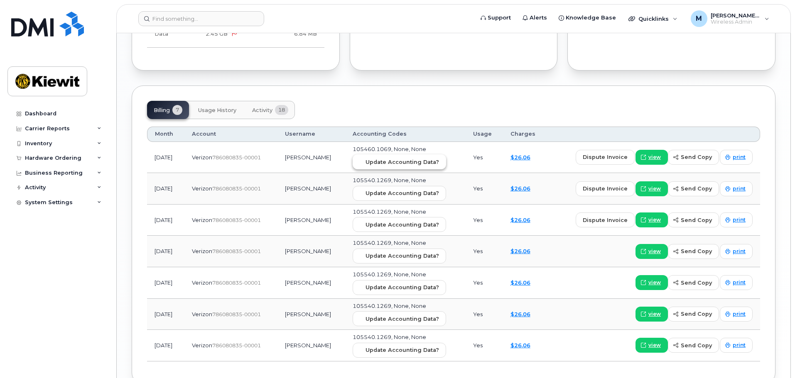
click at [404, 158] on span "Update Accounting Data?" at bounding box center [403, 162] width 74 height 8
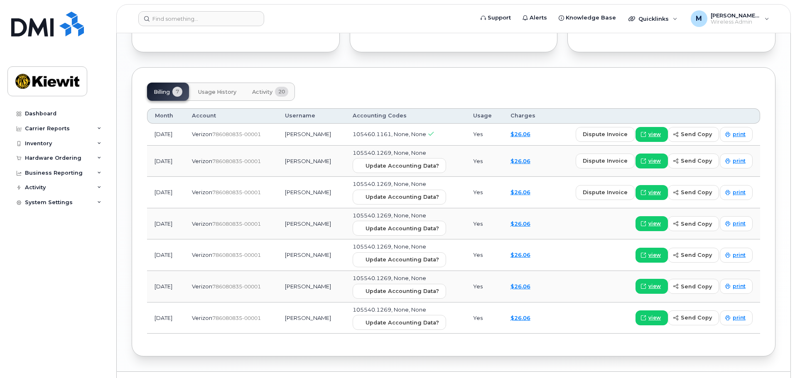
scroll to position [957, 0]
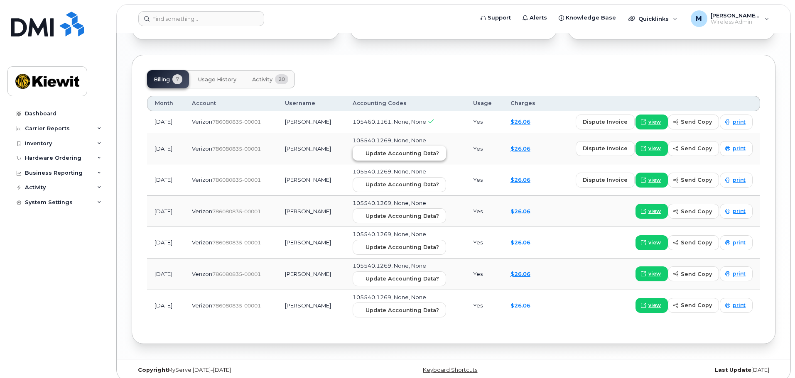
click at [410, 150] on span "Update Accounting Data?" at bounding box center [403, 154] width 74 height 8
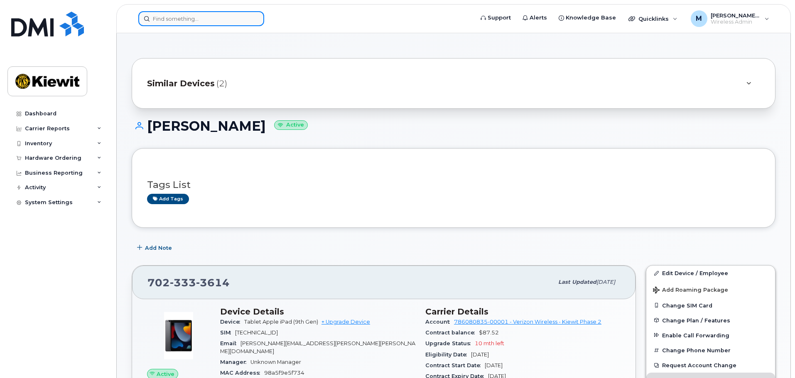
click at [170, 19] on input at bounding box center [201, 18] width 126 height 15
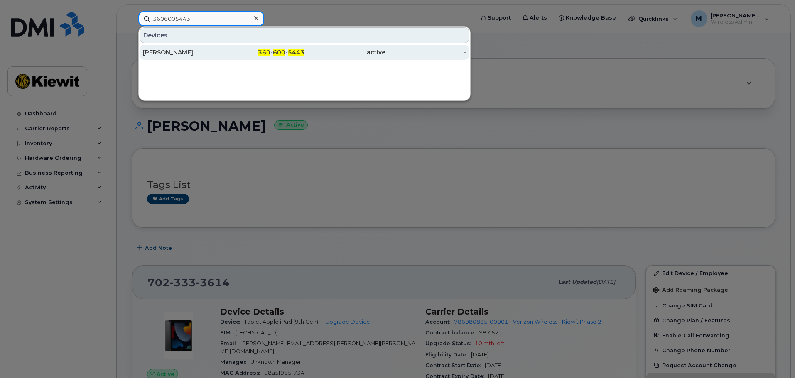
type input "3606005443"
click at [195, 50] on div "[PERSON_NAME]" at bounding box center [183, 52] width 81 height 8
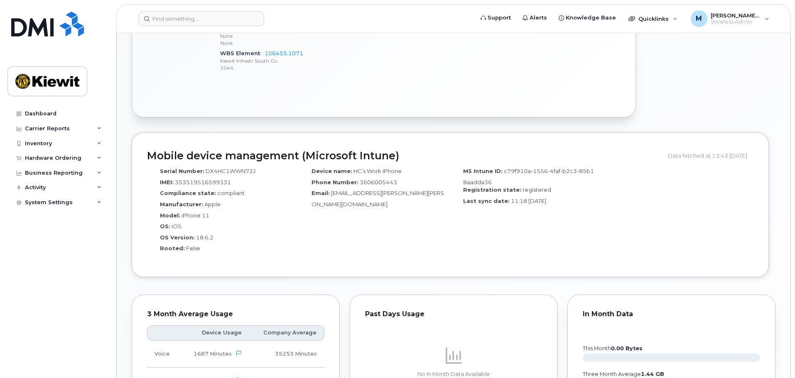
scroll to position [437, 0]
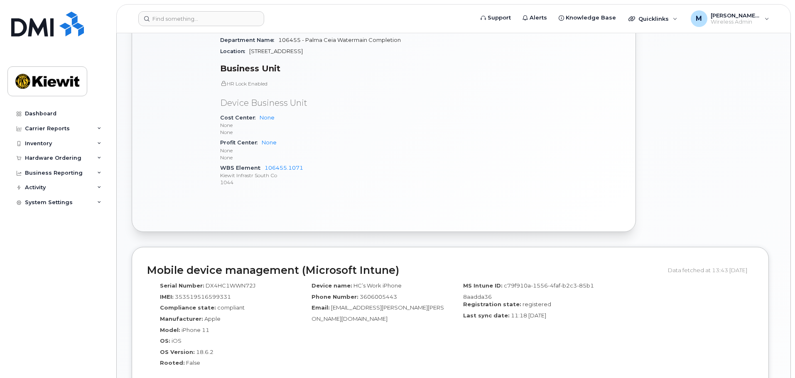
drag, startPoint x: 408, startPoint y: 152, endPoint x: 681, endPoint y: 131, distance: 272.9
click at [701, 126] on div "Edit Device / Employee Add Roaming Package Reset Voicemail Change SIM Card Chan…" at bounding box center [711, 30] width 140 height 414
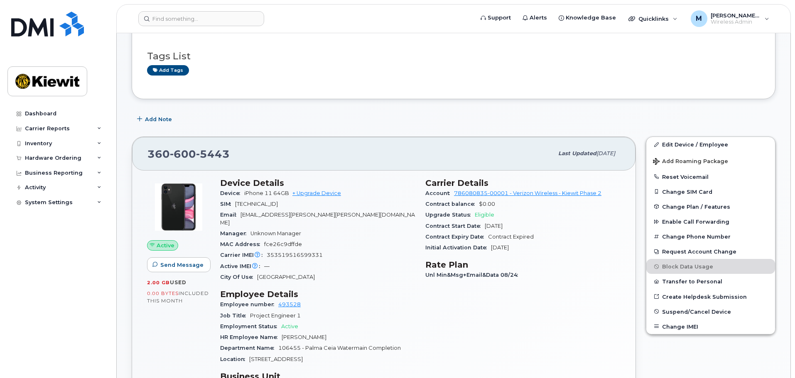
scroll to position [0, 0]
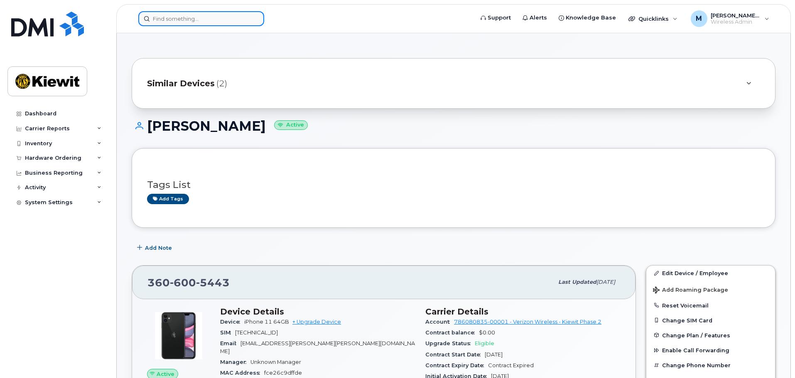
click at [181, 19] on input at bounding box center [201, 18] width 126 height 15
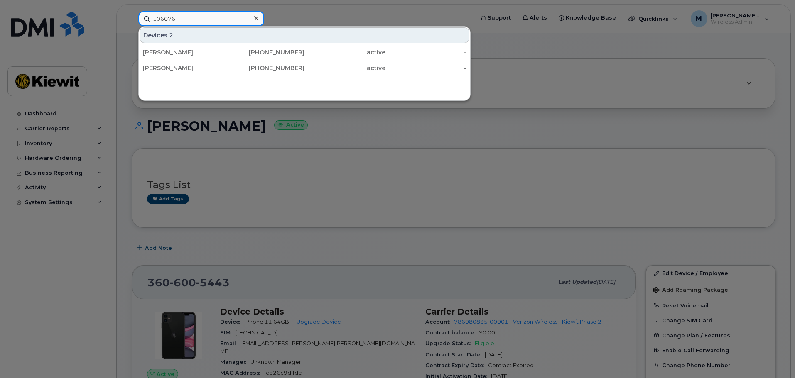
type input "106076"
click at [257, 18] on icon at bounding box center [256, 18] width 4 height 4
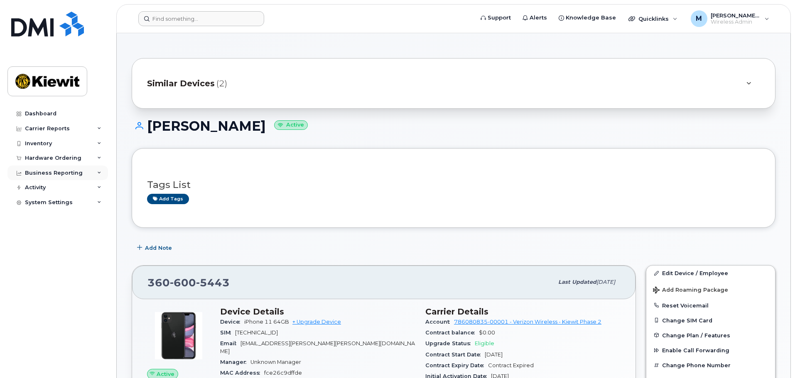
click at [102, 171] on div "Business Reporting" at bounding box center [57, 173] width 101 height 15
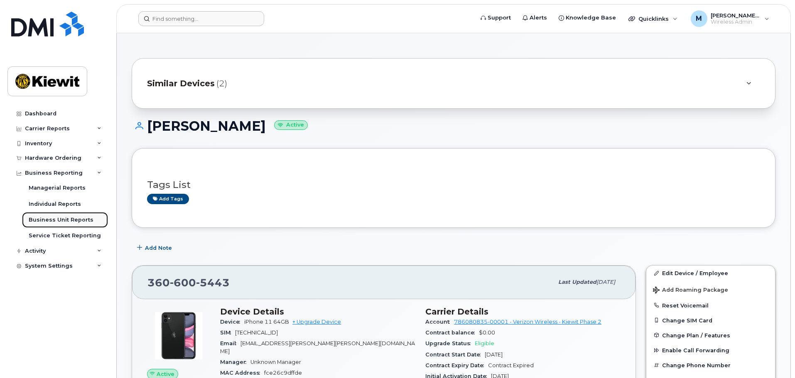
click at [67, 219] on div "Business Unit Reports" at bounding box center [61, 219] width 65 height 7
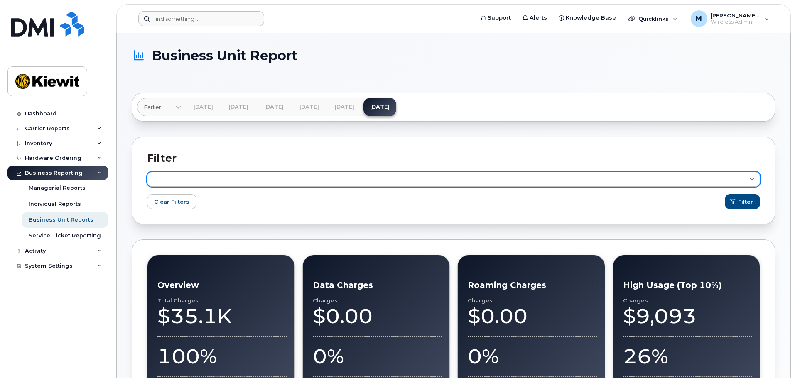
click at [250, 181] on link at bounding box center [453, 179] width 613 height 15
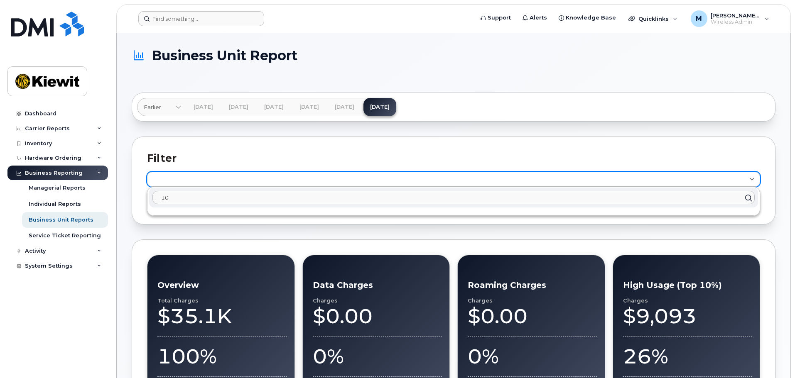
type input "1"
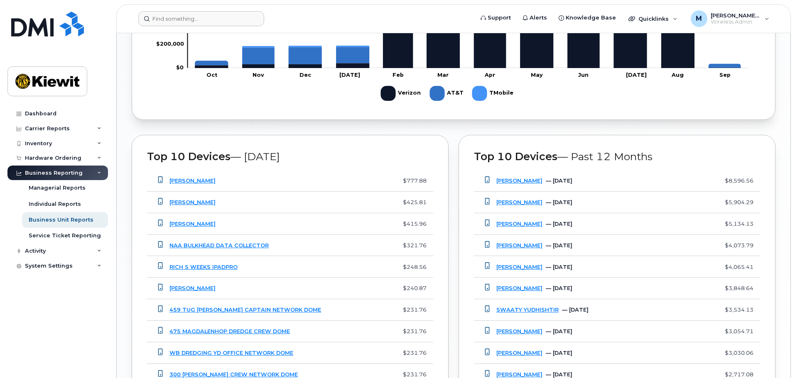
scroll to position [623, 0]
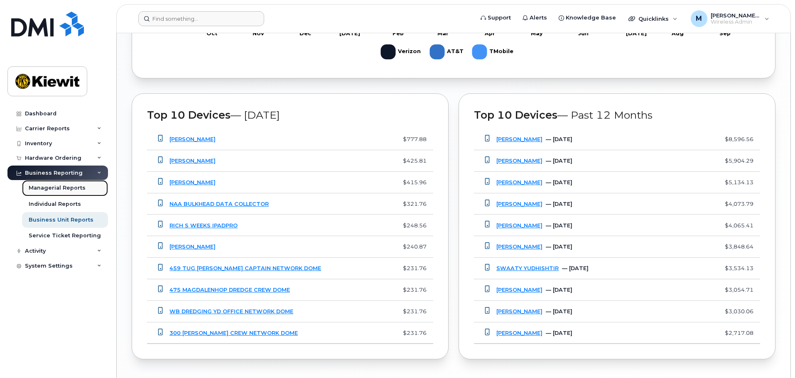
click at [69, 189] on div "Managerial Reports" at bounding box center [57, 187] width 57 height 7
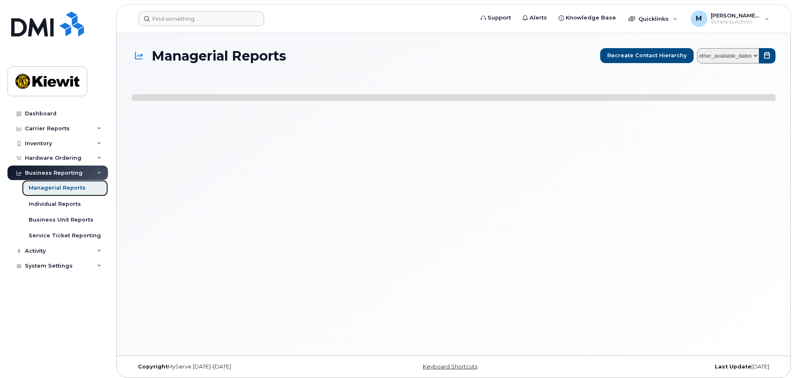
select select
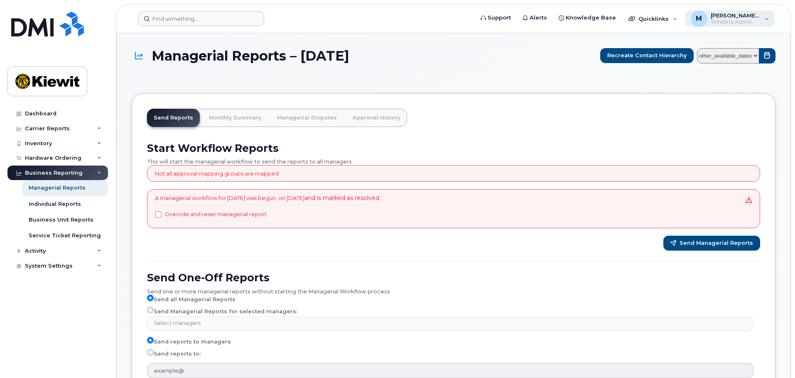
click at [749, 19] on span "Wireless Admin" at bounding box center [736, 22] width 50 height 7
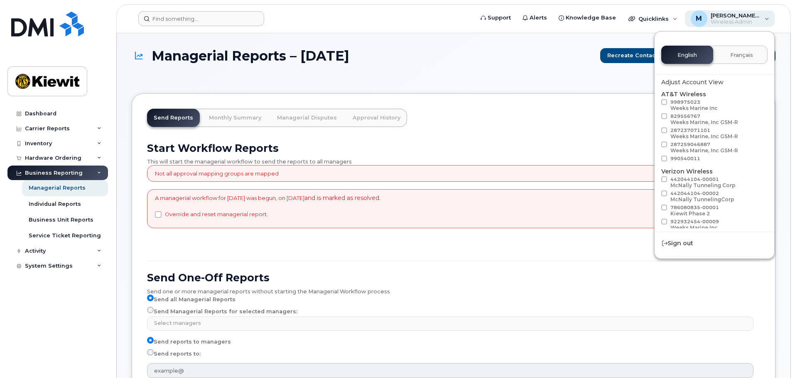
click at [757, 20] on span "Wireless Admin" at bounding box center [736, 22] width 50 height 7
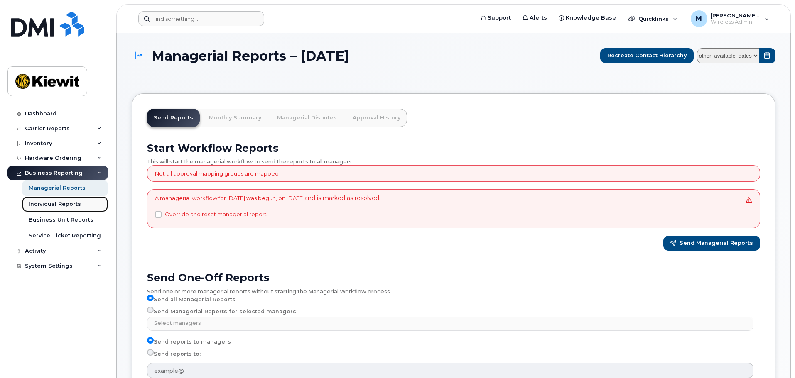
click at [84, 206] on link "Individual Reports" at bounding box center [65, 205] width 86 height 16
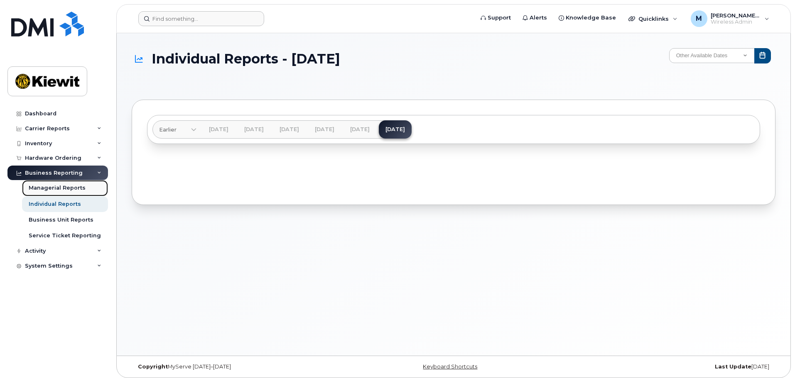
click at [61, 182] on link "Managerial Reports" at bounding box center [65, 188] width 86 height 16
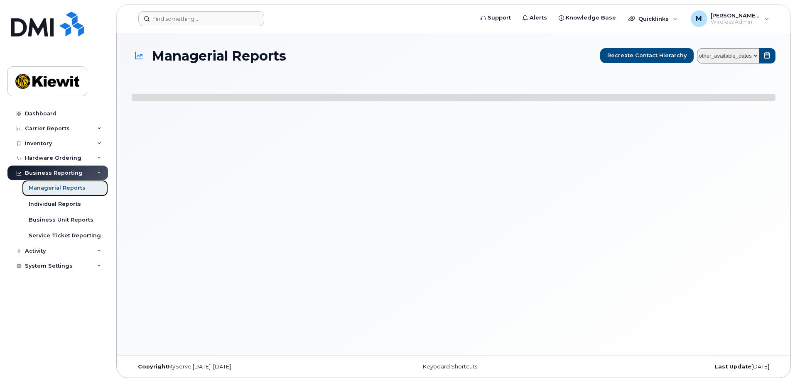
select select
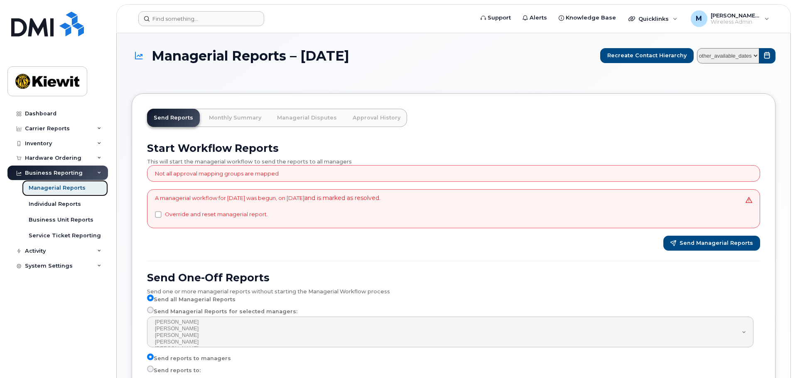
select select
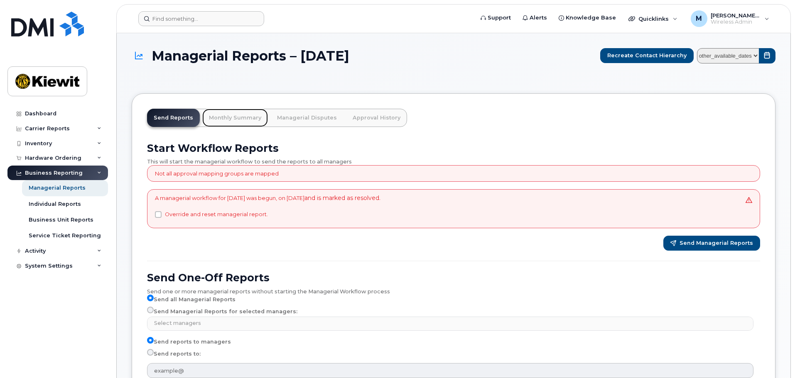
click at [217, 116] on link "Monthly Summary" at bounding box center [235, 118] width 66 height 18
click at [230, 115] on link "Monthly Summary" at bounding box center [235, 118] width 66 height 18
click at [65, 223] on div "Business Unit Reports" at bounding box center [61, 219] width 65 height 7
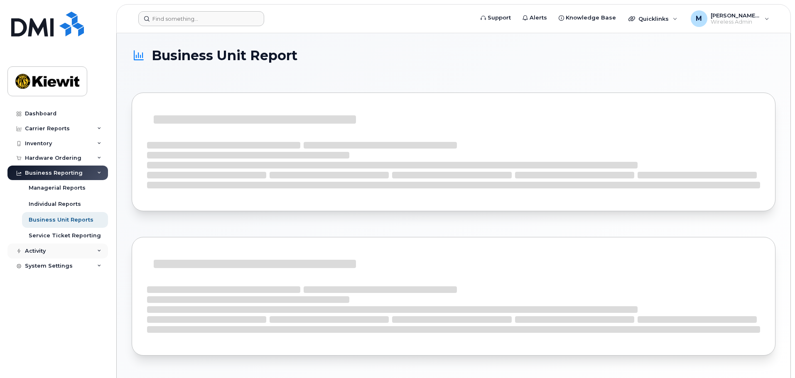
click at [99, 254] on div "Activity" at bounding box center [57, 251] width 101 height 15
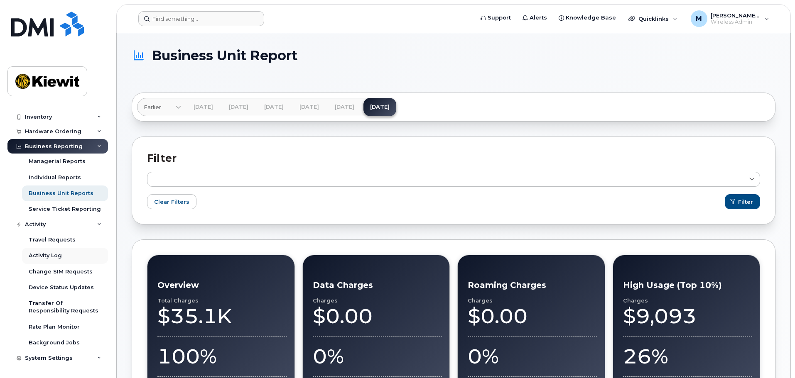
scroll to position [42, 0]
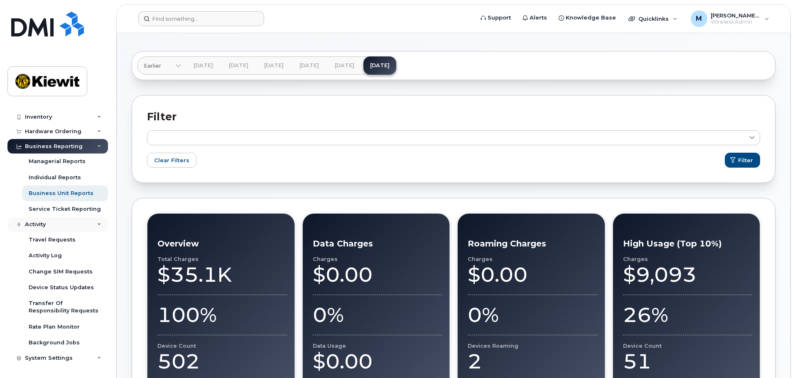
click at [97, 225] on icon at bounding box center [99, 225] width 4 height 4
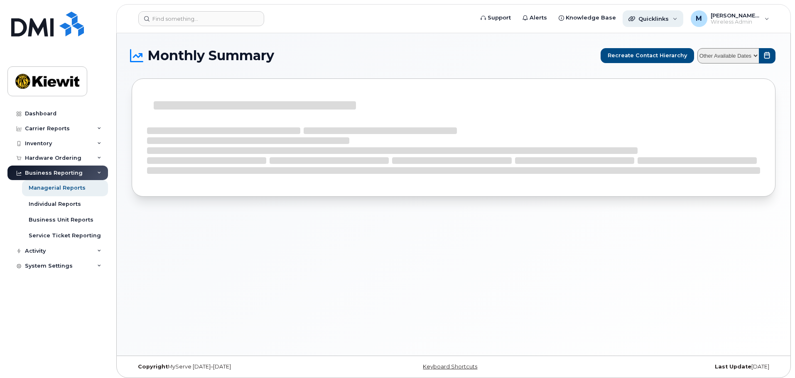
click at [661, 21] on span "Quicklinks" at bounding box center [654, 18] width 30 height 7
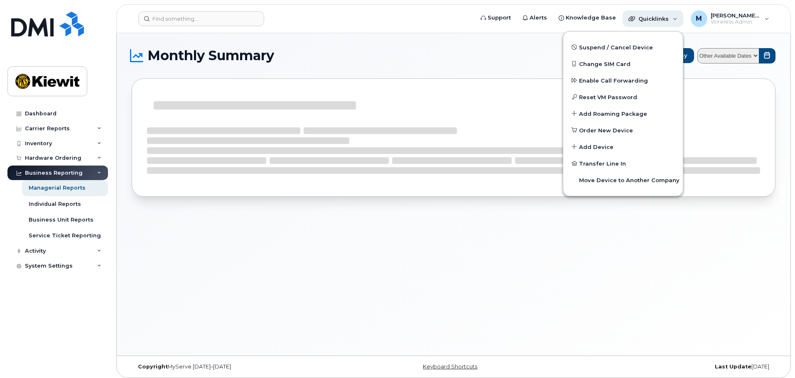
click at [663, 19] on span "Quicklinks" at bounding box center [654, 18] width 30 height 7
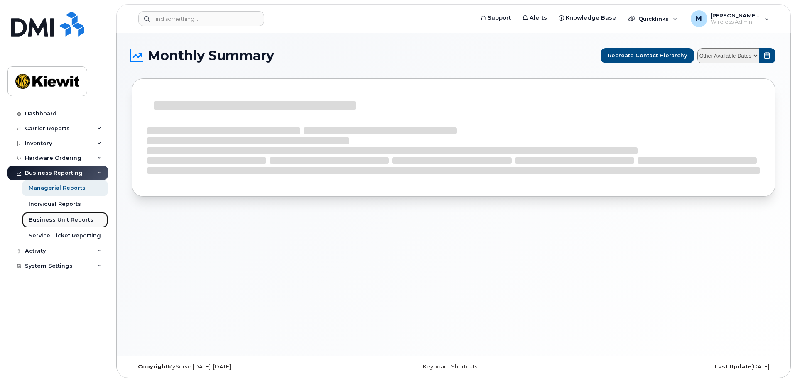
click at [70, 214] on link "Business Unit Reports" at bounding box center [65, 220] width 86 height 16
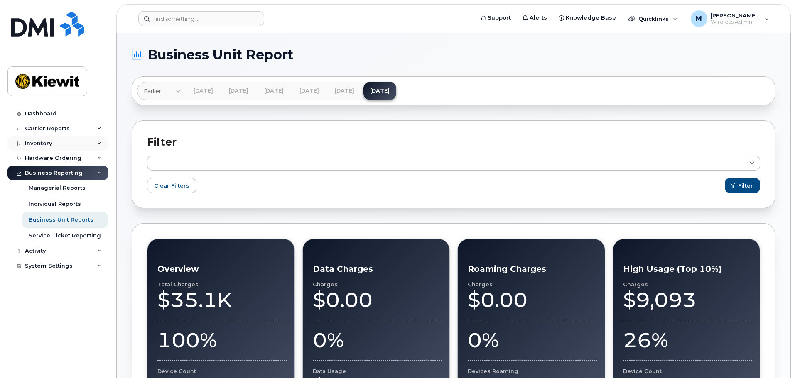
click at [98, 142] on icon at bounding box center [99, 144] width 4 height 4
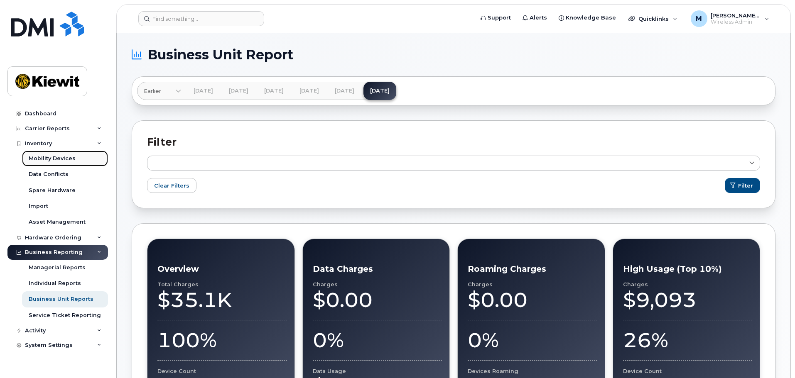
click at [67, 161] on div "Mobility Devices" at bounding box center [52, 158] width 47 height 7
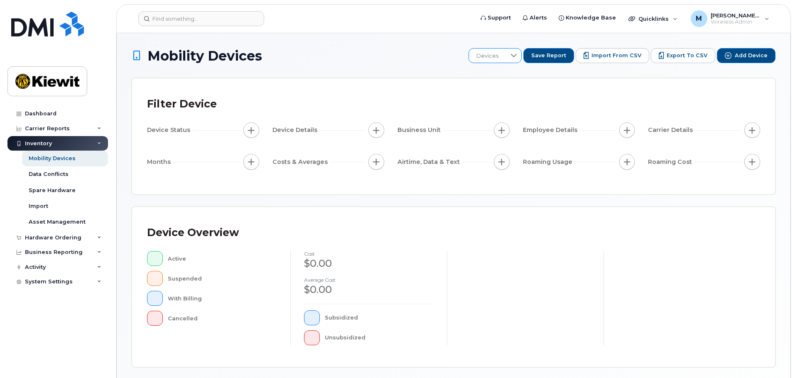
click at [517, 59] on icon at bounding box center [514, 55] width 7 height 7
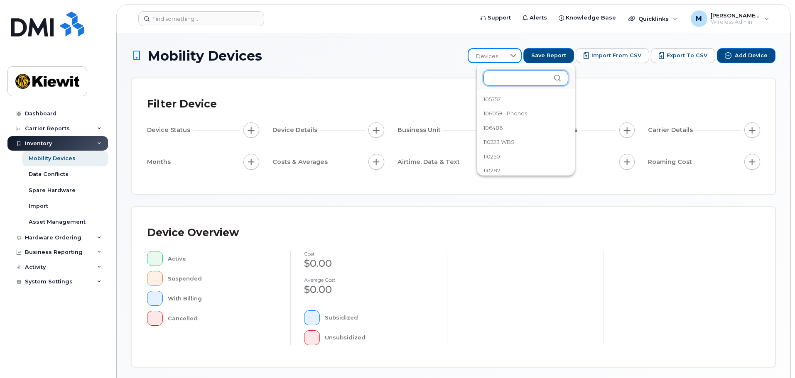
click at [512, 76] on input "text" at bounding box center [526, 78] width 85 height 15
type input "1"
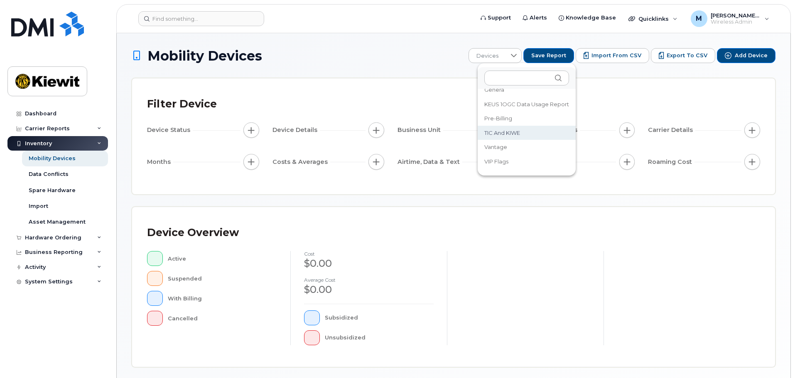
click at [415, 69] on div "Mobility Devices Devices Save Report Import from CSV Export to CSV Add Device F…" at bounding box center [454, 289] width 644 height 482
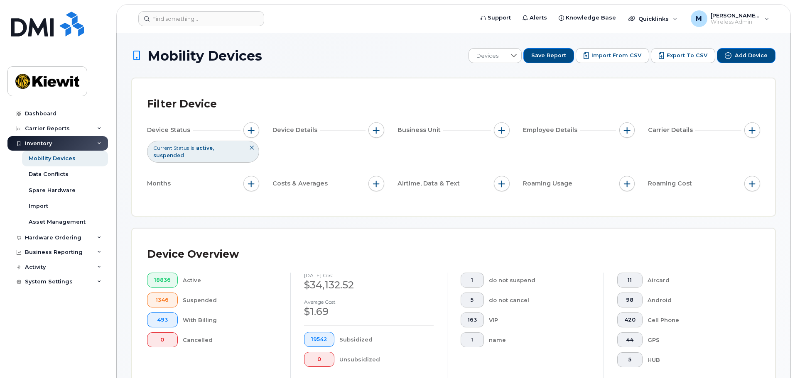
click at [251, 147] on icon at bounding box center [251, 147] width 5 height 5
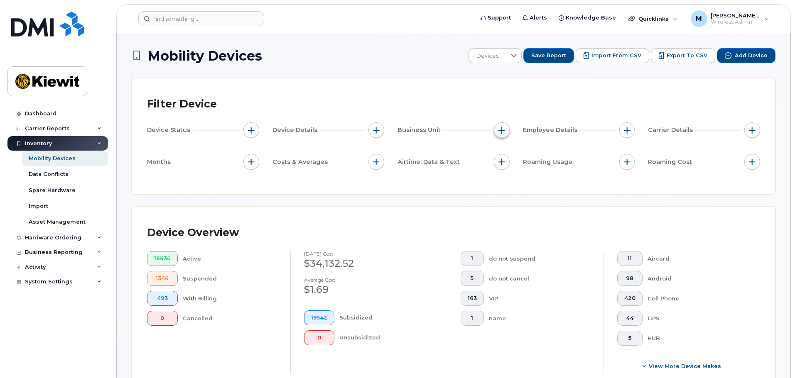
click at [503, 129] on span "button" at bounding box center [502, 130] width 7 height 7
click at [504, 195] on input "WBS Element" at bounding box center [504, 195] width 7 height 7
checkbox input "true"
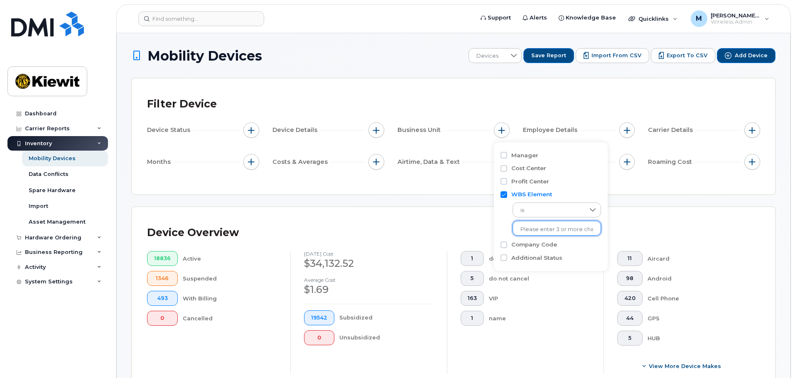
click at [540, 227] on input "text" at bounding box center [557, 229] width 73 height 7
type input "106076"
